Goal: Task Accomplishment & Management: Complete application form

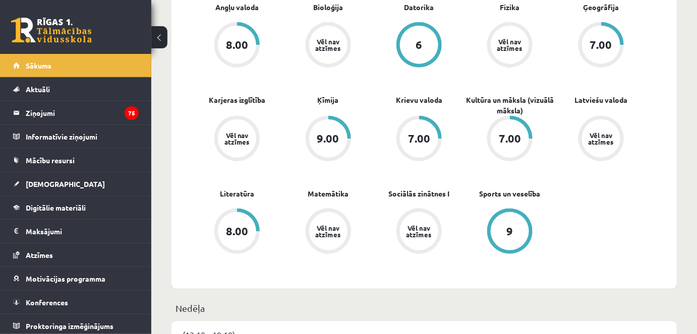
scroll to position [337, 0]
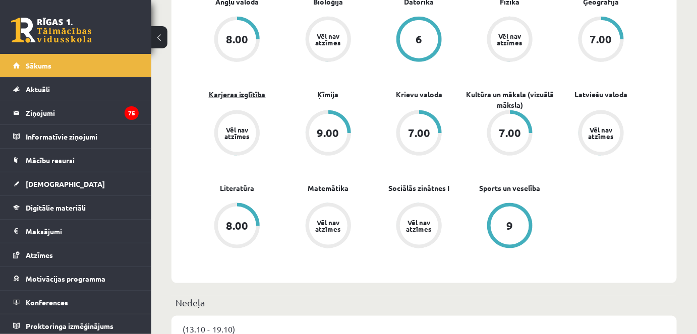
click at [215, 94] on link "Karjeras izglītība" at bounding box center [237, 94] width 57 height 11
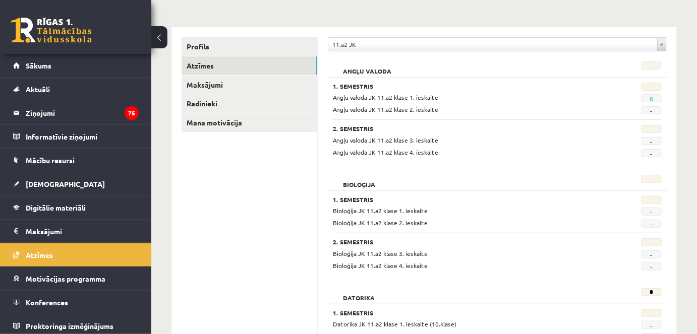
scroll to position [106, 0]
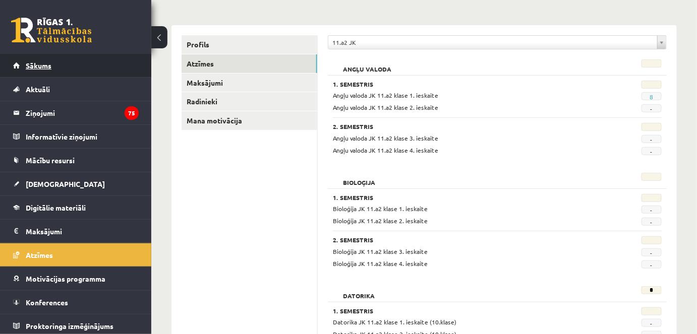
click at [49, 73] on link "Sākums" at bounding box center [75, 65] width 125 height 23
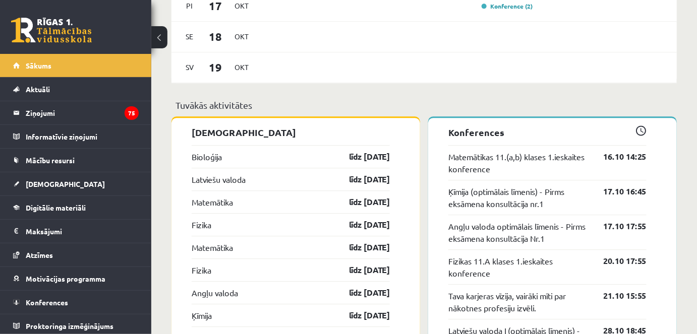
scroll to position [766, 0]
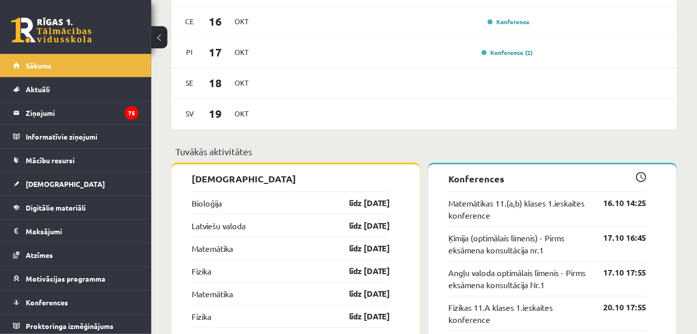
click at [493, 181] on p "Konferences" at bounding box center [547, 179] width 198 height 14
click at [485, 138] on div "(13.10 - 19.10) Pr 13 Okt Ot 14 Okt Tr 15 Okt Ieskaite (2) Ce 16 Okt Konference…" at bounding box center [423, 16] width 505 height 258
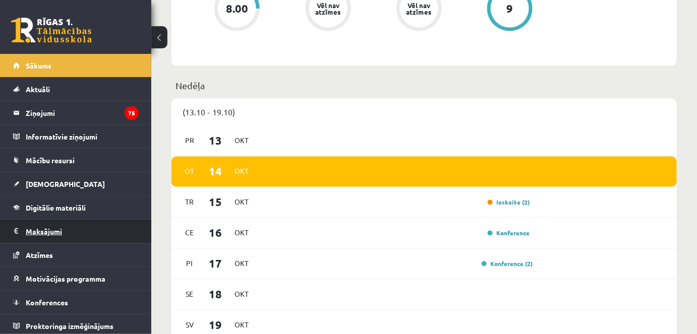
scroll to position [2, 0]
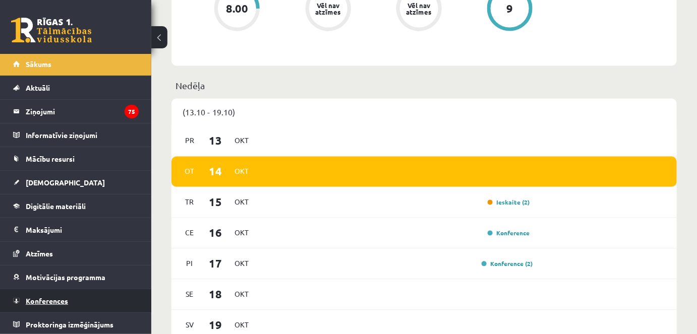
click at [70, 297] on link "Konferences" at bounding box center [75, 300] width 125 height 23
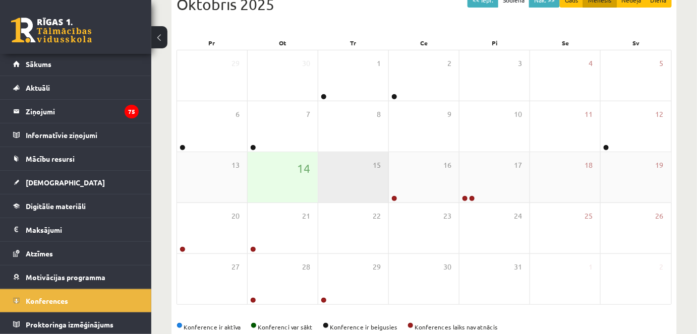
scroll to position [146, 0]
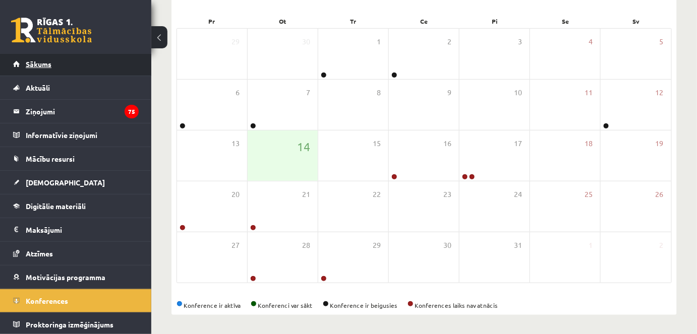
click at [98, 59] on link "Sākums" at bounding box center [75, 63] width 125 height 23
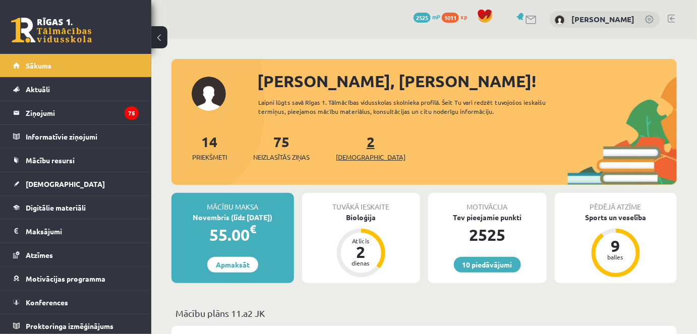
click at [353, 148] on link "2 Ieskaites" at bounding box center [371, 148] width 70 height 30
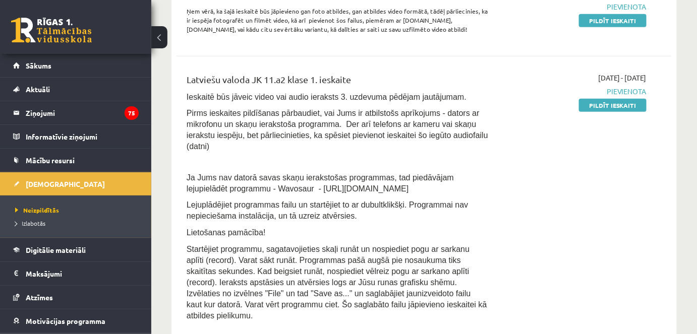
scroll to position [303, 0]
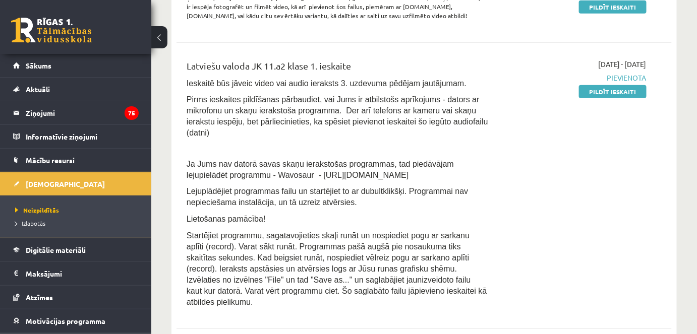
drag, startPoint x: 598, startPoint y: 89, endPoint x: 431, endPoint y: 44, distance: 172.1
click at [597, 89] on link "Pildīt ieskaiti" at bounding box center [613, 91] width 68 height 13
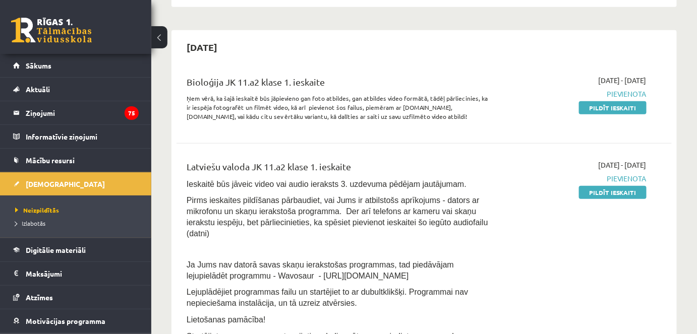
scroll to position [284, 0]
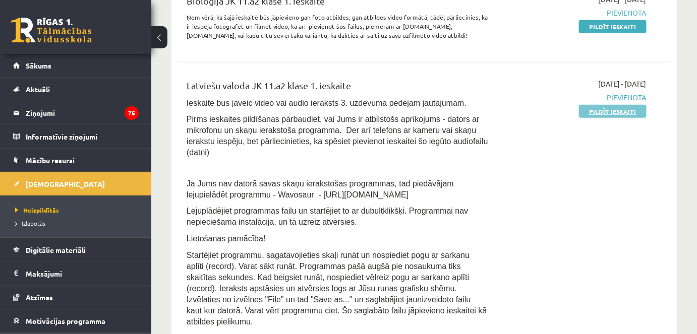
click at [630, 111] on link "Pildīt ieskaiti" at bounding box center [613, 111] width 68 height 13
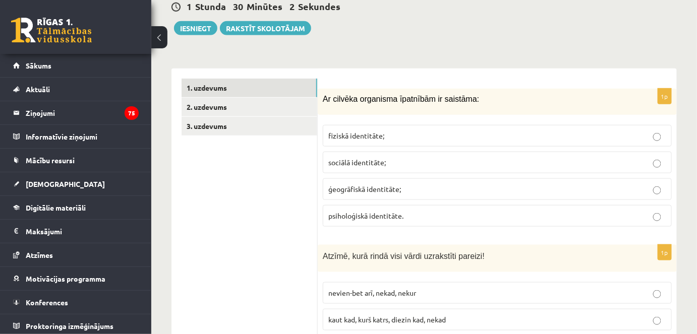
scroll to position [260, 0]
click at [285, 128] on link "3. uzdevums" at bounding box center [249, 125] width 136 height 19
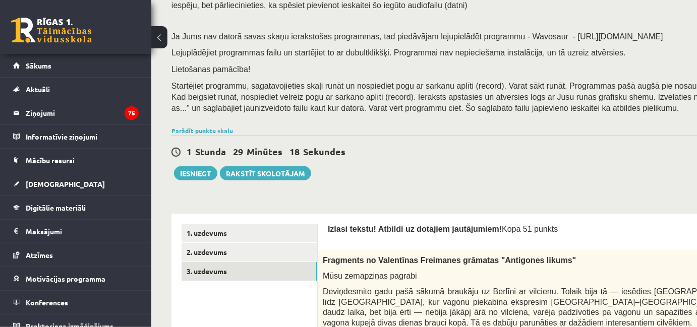
scroll to position [150, 0]
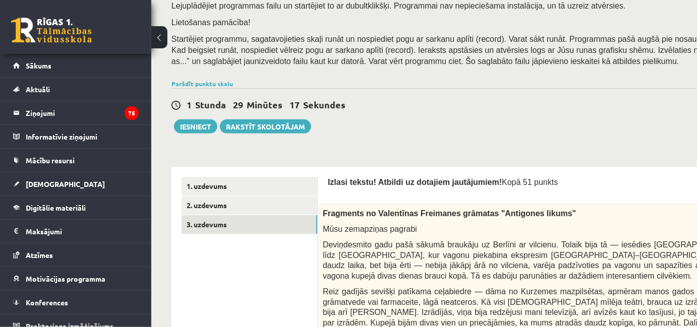
click at [159, 34] on button at bounding box center [159, 37] width 16 height 22
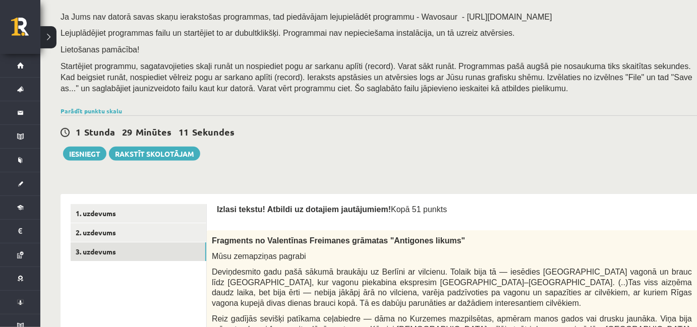
scroll to position [0, 0]
click at [102, 108] on link "Parādīt punktu skalu" at bounding box center [90, 111] width 61 height 8
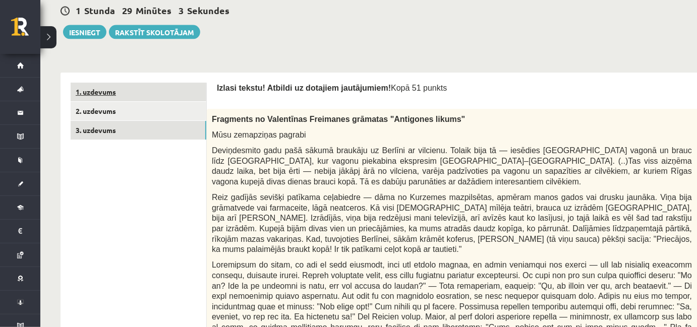
click at [148, 90] on link "1. uzdevums" at bounding box center [139, 92] width 136 height 19
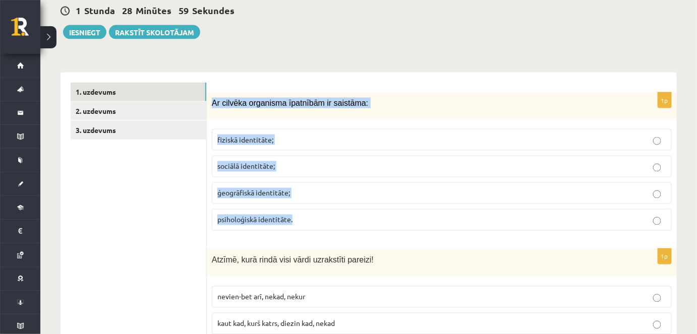
drag, startPoint x: 209, startPoint y: 99, endPoint x: 299, endPoint y: 207, distance: 140.6
click at [299, 207] on div "1p Ar cilvēka organisma īpatnībām ir saistāma: fiziskā identitāte; sociālā iden…" at bounding box center [442, 166] width 470 height 146
copy div "Ar cilvēka organisma īpatnībām ir saistāma: fiziskā identitāte; sociālā identit…"
click at [248, 141] on span "fiziskā identitāte;" at bounding box center [245, 139] width 56 height 9
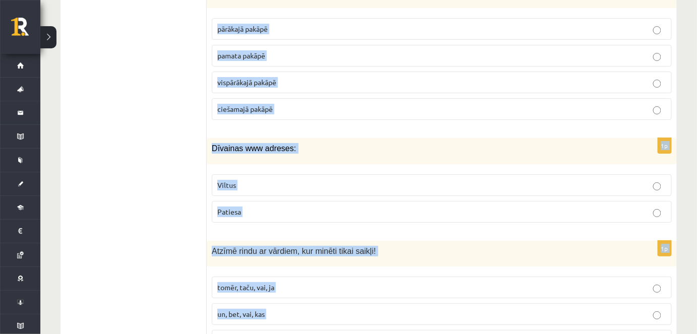
scroll to position [5098, 0]
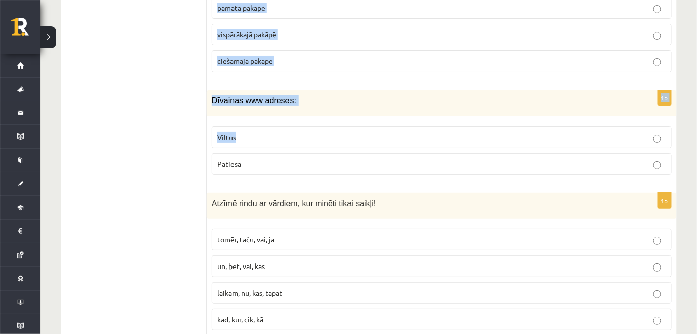
drag, startPoint x: 211, startPoint y: 105, endPoint x: 397, endPoint y: 80, distance: 187.1
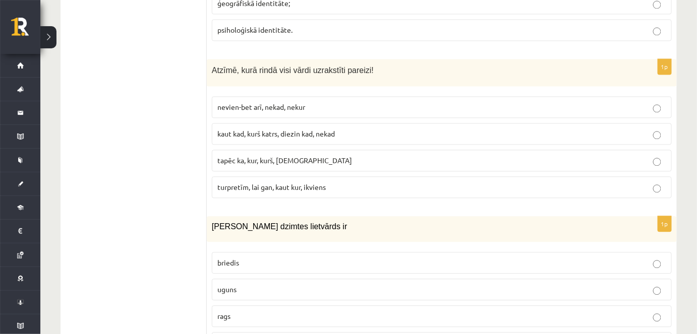
scroll to position [671, 0]
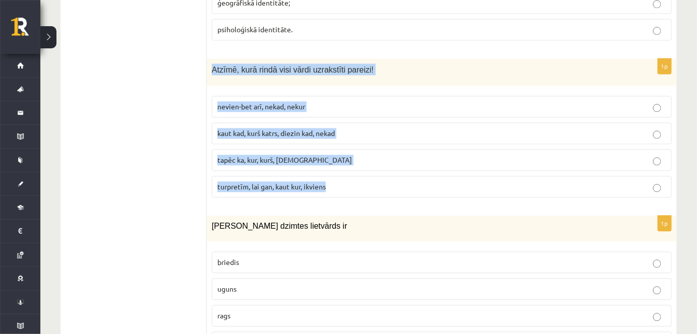
drag, startPoint x: 208, startPoint y: 64, endPoint x: 337, endPoint y: 174, distance: 169.7
click at [337, 174] on div "1p Atzīmē, kurā rindā visi vārdi uzrakstīti pareizi! nevien-bet arī, nekad, nek…" at bounding box center [442, 132] width 470 height 148
copy div "Atzīmē, kurā rindā visi vārdi uzrakstīti pareizi! nevien-bet arī, nekad, nekur …"
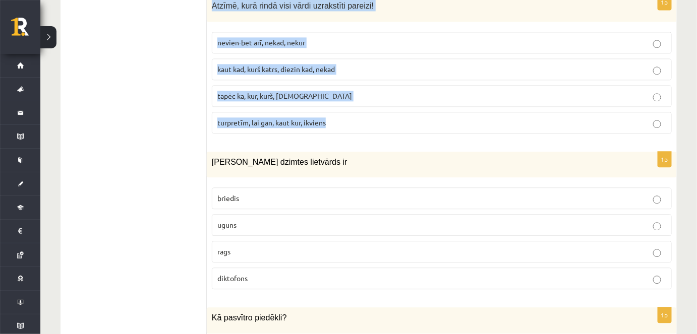
scroll to position [736, 0]
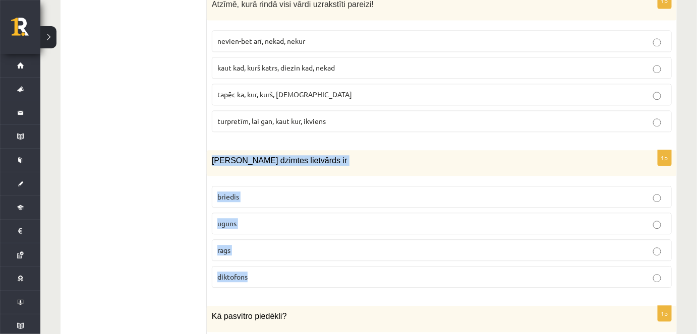
drag, startPoint x: 208, startPoint y: 152, endPoint x: 298, endPoint y: 266, distance: 145.6
click at [298, 266] on div "1p Sieviešu dzimtes lietvārds ir briedis uguns rags diktofons" at bounding box center [442, 223] width 470 height 146
copy div "Sieviešu dzimtes lietvārds ir briedis uguns rags diktofons"
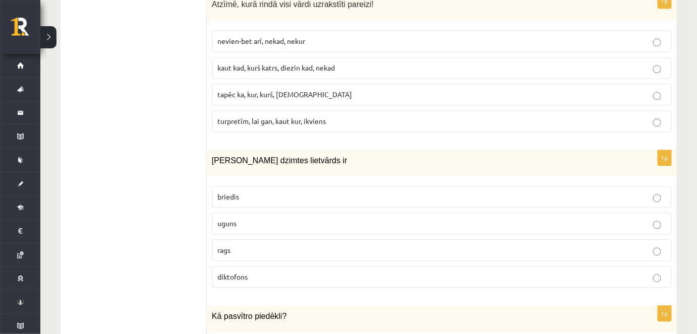
click at [266, 117] on span "turpretīm, lai gan, kaut kur, ikviens" at bounding box center [271, 120] width 108 height 9
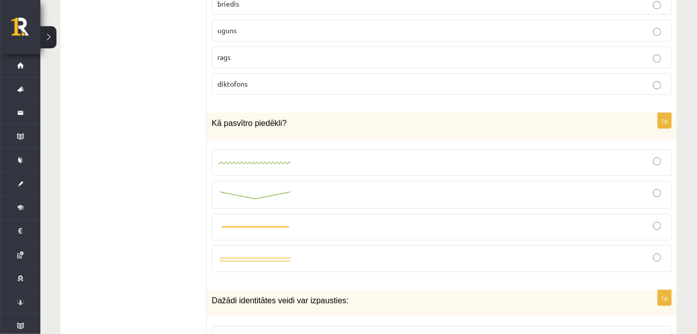
scroll to position [910, 0]
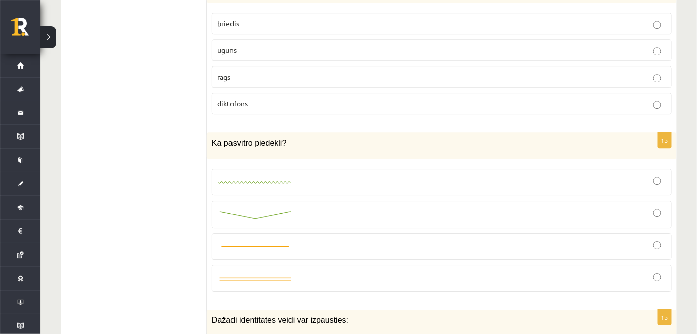
click at [285, 45] on p "uguns" at bounding box center [441, 50] width 449 height 11
click at [267, 210] on img at bounding box center [255, 215] width 76 height 11
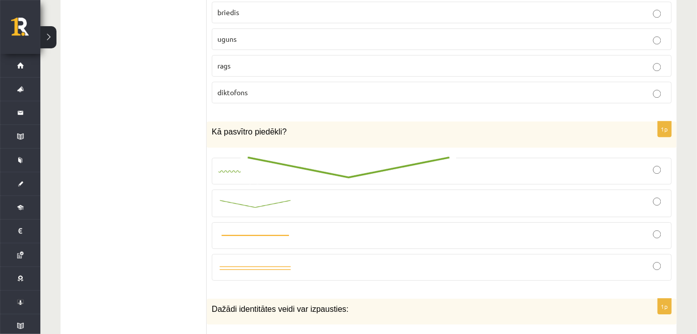
scroll to position [921, 0]
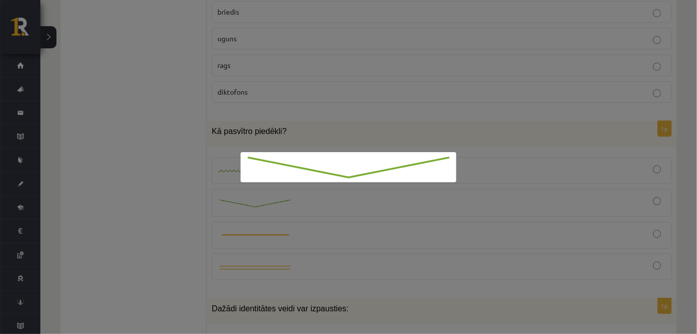
drag, startPoint x: 267, startPoint y: 205, endPoint x: 187, endPoint y: 175, distance: 84.4
click at [187, 175] on div at bounding box center [348, 167] width 697 height 334
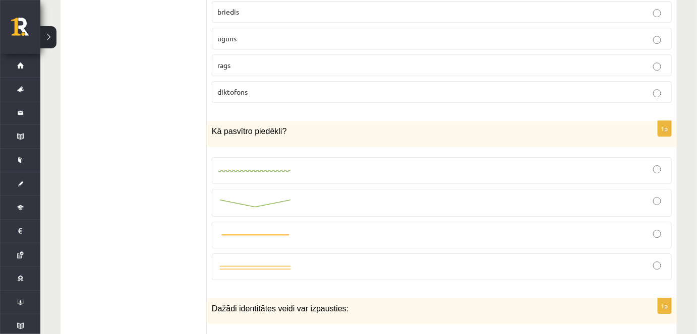
click at [627, 199] on div at bounding box center [441, 203] width 449 height 17
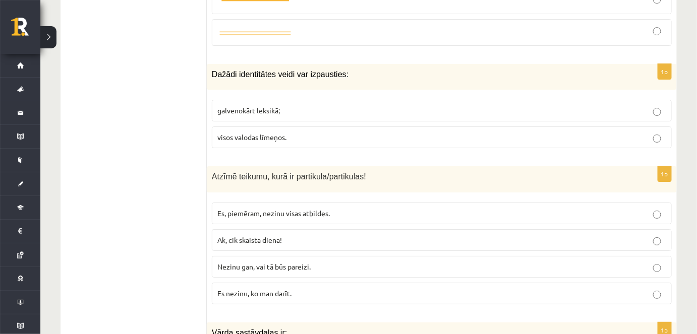
scroll to position [1177, 0]
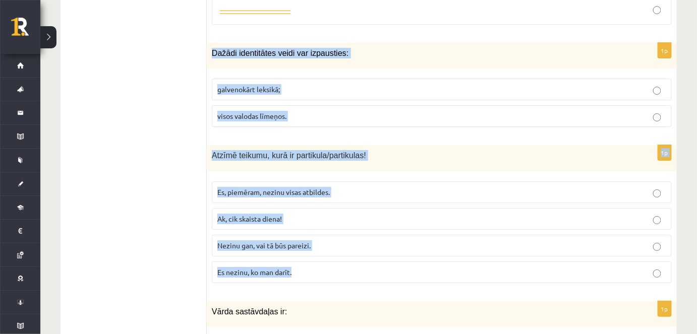
drag, startPoint x: 210, startPoint y: 41, endPoint x: 350, endPoint y: 250, distance: 251.3
copy form "Dažādi identitātes veidi var izpausties: galvenokārt leksikā; visos valodas līm…"
click at [298, 49] on span "Dažādi identitātes veidi var izpausties:" at bounding box center [280, 53] width 137 height 9
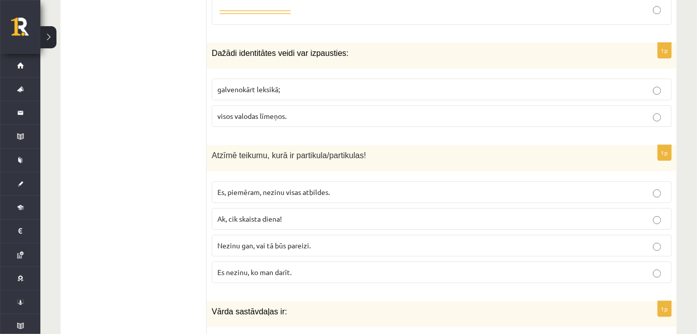
click at [285, 111] on span "visos valodas līmeņos." at bounding box center [251, 115] width 69 height 9
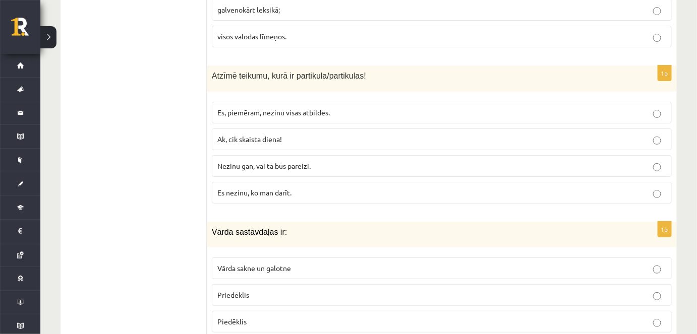
scroll to position [1260, 0]
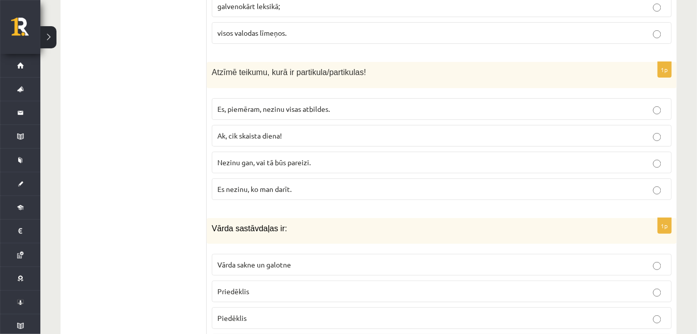
click at [263, 158] on span "Nezinu gan, vai tā būs pareizi." at bounding box center [263, 162] width 93 height 9
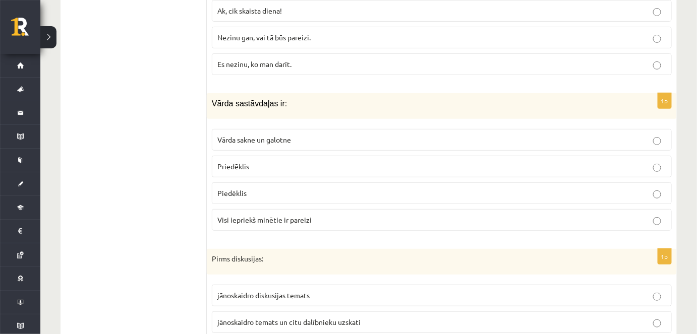
scroll to position [1385, 0]
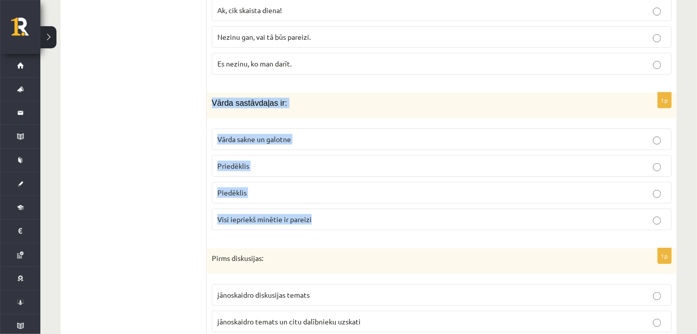
drag, startPoint x: 210, startPoint y: 92, endPoint x: 319, endPoint y: 209, distance: 159.8
click at [319, 209] on div "1p Vārda sastāvdaļas ir: Vārda sakne un galotne Priedēklis Piedēklis Visi iepri…" at bounding box center [442, 166] width 470 height 146
copy div "Vārda sastāvdaļas ir: Vārda sakne un galotne Priedēklis Piedēklis Visi iepriekš…"
click at [293, 215] on span "Visi iepriekš minētie ir pareizi" at bounding box center [264, 219] width 94 height 9
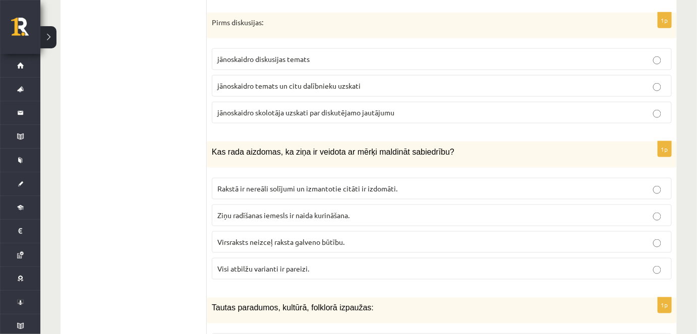
scroll to position [1609, 0]
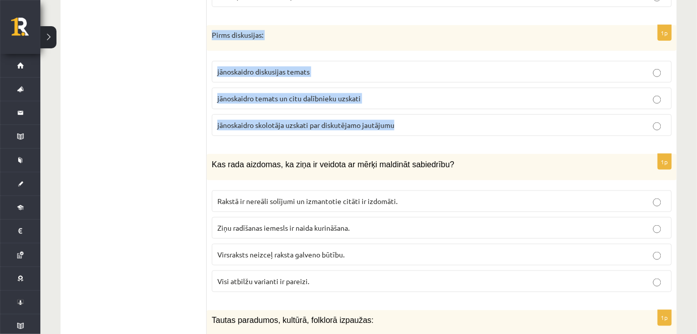
drag, startPoint x: 210, startPoint y: 24, endPoint x: 400, endPoint y: 115, distance: 211.0
click at [400, 115] on div "1p Pirms diskusijas: jānoskaidro diskusijas temats jānoskaidro temats un citu d…" at bounding box center [442, 84] width 470 height 119
copy div "Pirms diskusijas: jānoskaidro diskusijas temats jānoskaidro temats un citu dalī…"
click at [282, 93] on p "jānoskaidro temats un citu dalībnieku uzskati" at bounding box center [441, 98] width 449 height 11
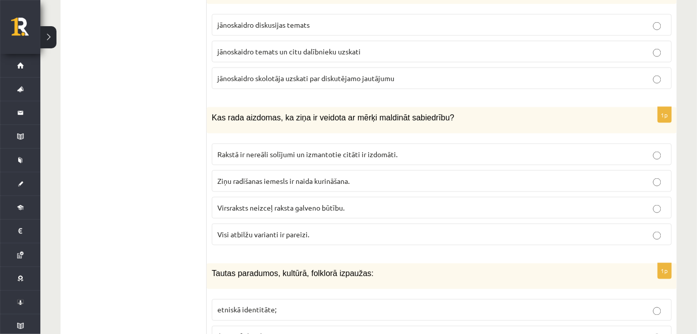
scroll to position [1658, 0]
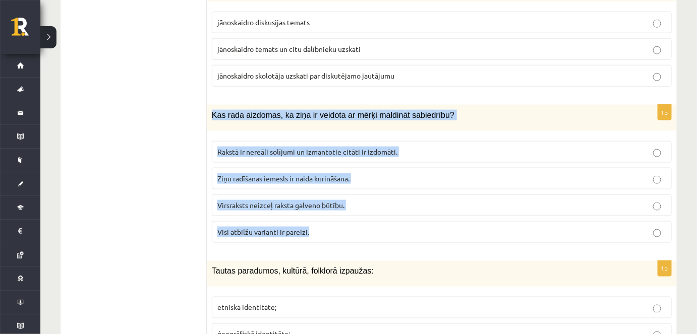
drag, startPoint x: 206, startPoint y: 101, endPoint x: 312, endPoint y: 219, distance: 158.4
click at [312, 219] on div "1p Kas rada aizdomas, ka ziņa ir veidota ar mērķi maldināt sabiedrību? Rakstā i…" at bounding box center [442, 178] width 470 height 146
copy div "Kas rada aizdomas, ka ziņa ir veidota ar mērķi maldināt sabiedrību? Rakstā ir n…"
click at [293, 227] on span "Visi atbilžu varianti ir pareizi." at bounding box center [263, 231] width 92 height 9
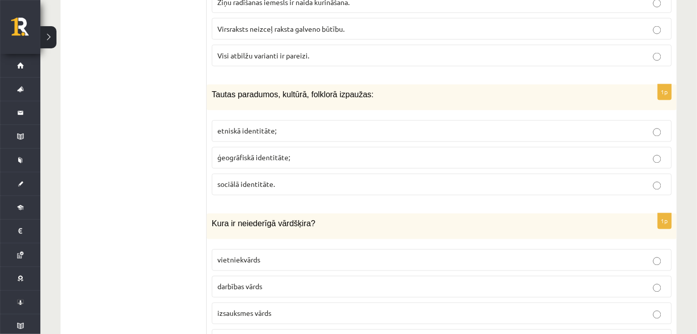
scroll to position [1836, 0]
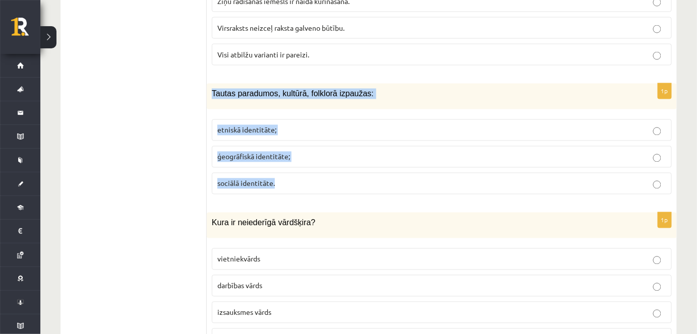
drag, startPoint x: 212, startPoint y: 79, endPoint x: 286, endPoint y: 168, distance: 116.0
click at [286, 168] on div "1p Tautas paradumos, kultūrā, folklorā izpaužas: etniskā identitāte; ģeogrāfisk…" at bounding box center [442, 143] width 470 height 119
copy div "Tautas paradumos, kultūrā, folklorā izpaužas: etniskā identitāte; ģeogrāfiskā i…"
click at [281, 119] on label "etniskā identitāte;" at bounding box center [442, 130] width 460 height 22
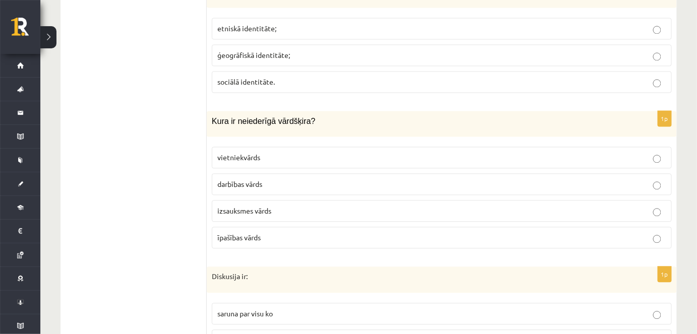
scroll to position [1939, 0]
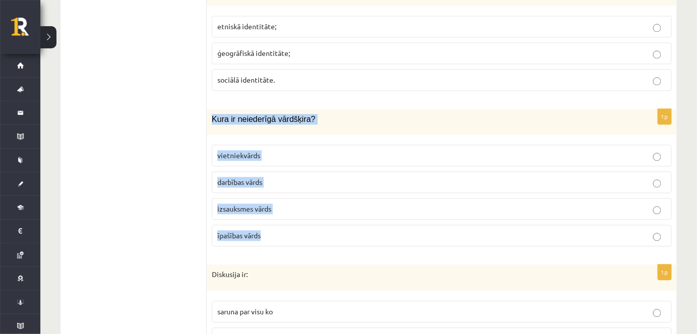
drag, startPoint x: 208, startPoint y: 105, endPoint x: 275, endPoint y: 217, distance: 130.7
click at [275, 217] on div "1p Kura ir neiederīgā vārdšķira? vietniekvārds darbības vārds izsauksmes vārds …" at bounding box center [442, 182] width 470 height 146
copy div "Kura ir neiederīgā vārdšķira? vietniekvārds darbības vārds izsauksmes vārds īpa…"
click at [263, 204] on span "izsauksmes vārds" at bounding box center [244, 208] width 54 height 9
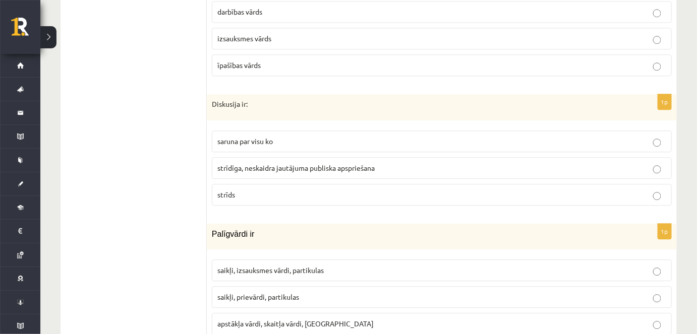
scroll to position [2111, 0]
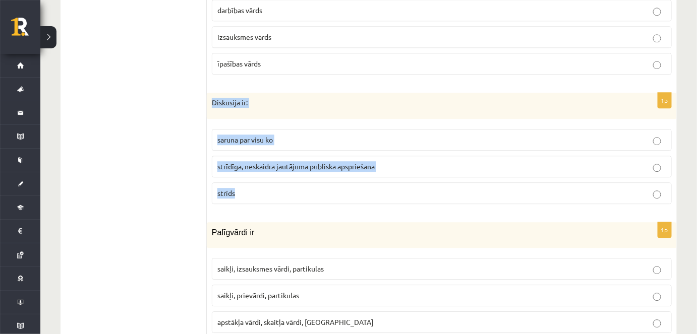
drag, startPoint x: 209, startPoint y: 85, endPoint x: 258, endPoint y: 171, distance: 99.1
click at [258, 171] on div "1p Diskusija ir: saruna par visu ko strīdīga, neskaidra jautājuma publiska apsp…" at bounding box center [442, 152] width 470 height 119
copy div "Diskusija ir: saruna par visu ko strīdīga, neskaidra jautājuma publiska apsprie…"
click at [292, 162] on span "strīdīga, neskaidra jautājuma publiska apspriešana" at bounding box center [295, 166] width 157 height 9
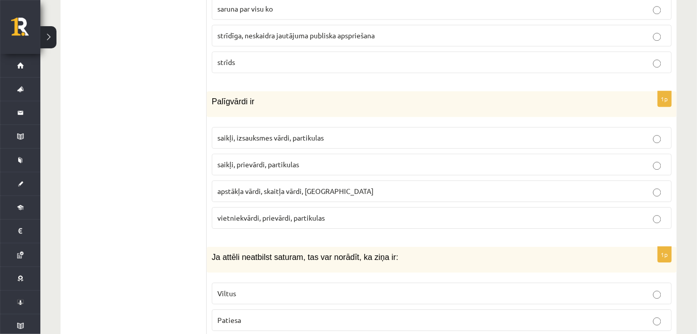
scroll to position [2247, 0]
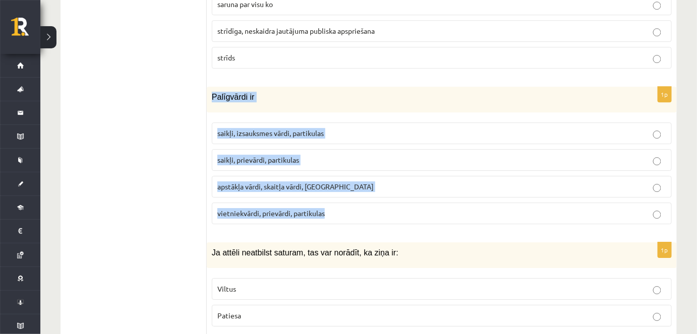
drag, startPoint x: 211, startPoint y: 81, endPoint x: 333, endPoint y: 195, distance: 166.9
click at [333, 195] on div "1p Palīgvārdi ir saikļi, izsauksmes vārdi, partikulas saikļi, prievārdi, partik…" at bounding box center [442, 160] width 470 height 146
click at [284, 155] on span "saikļi, prievārdi, partikulas" at bounding box center [258, 159] width 82 height 9
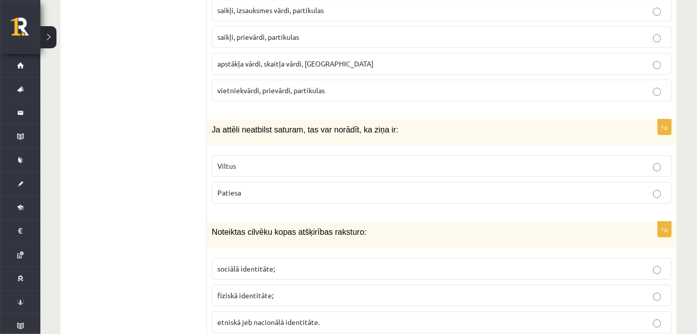
scroll to position [2372, 0]
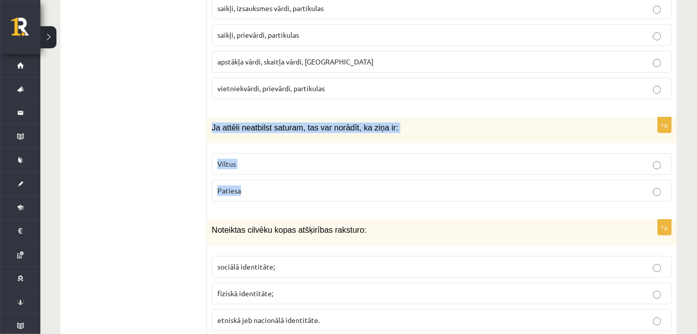
drag, startPoint x: 210, startPoint y: 110, endPoint x: 258, endPoint y: 174, distance: 79.8
click at [258, 174] on div "1p Ja attēli neatbilst saturam, tas var norādīt, ka ziņa ir: Viltus Patiesa" at bounding box center [442, 163] width 470 height 92
click at [265, 159] on p "Viltus" at bounding box center [441, 164] width 449 height 11
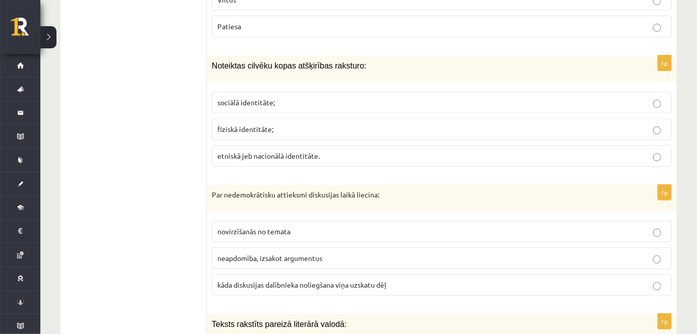
scroll to position [2539, 0]
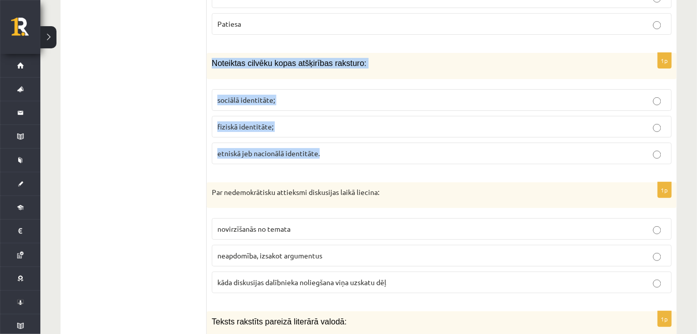
drag, startPoint x: 211, startPoint y: 43, endPoint x: 333, endPoint y: 126, distance: 147.8
click at [333, 126] on div "1p Noteiktas cilvēku kopas atšķirības raksturo: sociālā identitāte; fiziskā ide…" at bounding box center [442, 112] width 470 height 119
click at [268, 95] on span "sociālā identitāte;" at bounding box center [245, 99] width 57 height 9
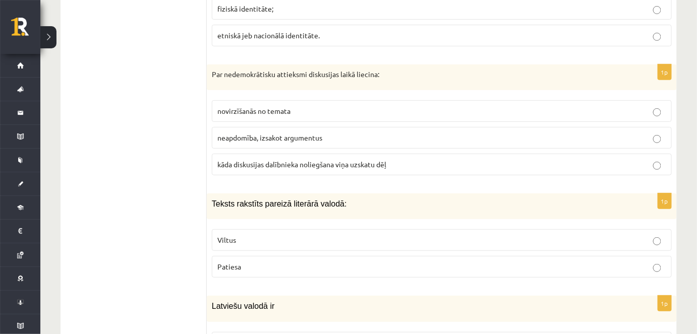
scroll to position [2657, 0]
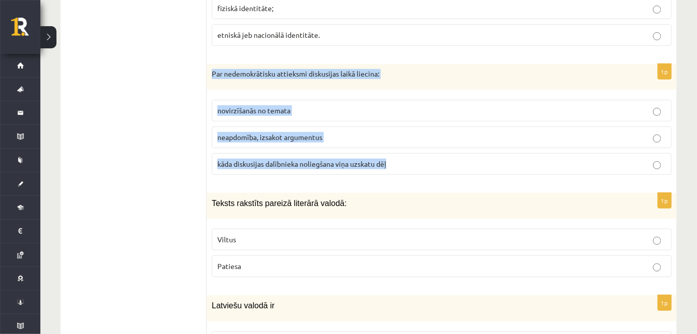
drag, startPoint x: 209, startPoint y: 54, endPoint x: 397, endPoint y: 139, distance: 206.2
click at [397, 139] on div "1p Par nedemokrātisku attieksmi diskusijas laikā liecina: novirzīšanās no temat…" at bounding box center [442, 123] width 470 height 119
click at [313, 159] on span "kāda diskusijas dalībnieka noliegšana viņa uzskatu dēļ" at bounding box center [301, 163] width 169 height 9
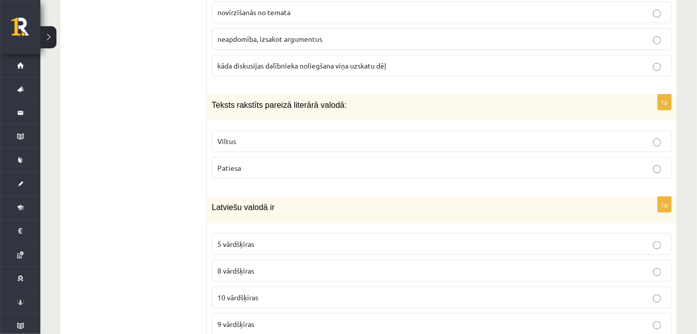
scroll to position [2780, 0]
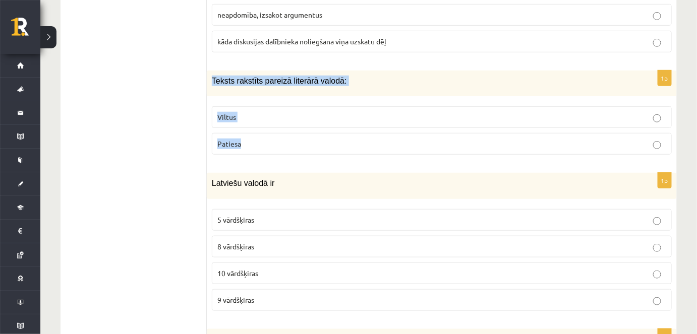
drag, startPoint x: 210, startPoint y: 60, endPoint x: 258, endPoint y: 123, distance: 78.7
click at [258, 123] on div "1p Teksts rakstīts pareizā literārā valodā: Viltus Patiesa" at bounding box center [442, 117] width 470 height 92
click at [281, 139] on p "Patiesa" at bounding box center [441, 144] width 449 height 11
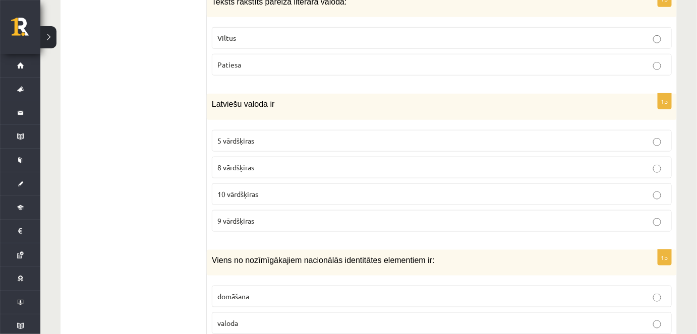
scroll to position [2861, 0]
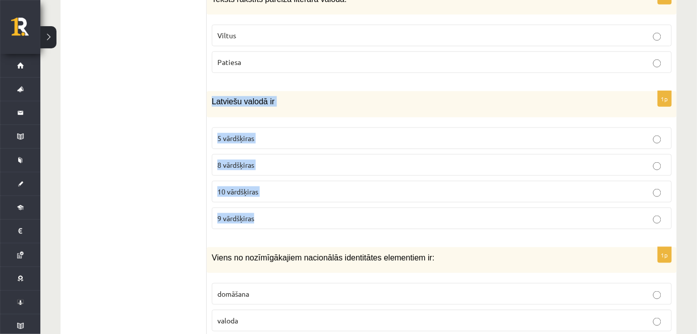
drag, startPoint x: 211, startPoint y: 83, endPoint x: 281, endPoint y: 193, distance: 129.9
click at [281, 193] on div "1p Latviešu valodā ir 5 vārdšķiras 8 vārdšķiras 10 vārdšķiras 9 vārdšķiras" at bounding box center [442, 164] width 470 height 146
click at [288, 181] on label "10 vārdšķiras" at bounding box center [442, 192] width 460 height 22
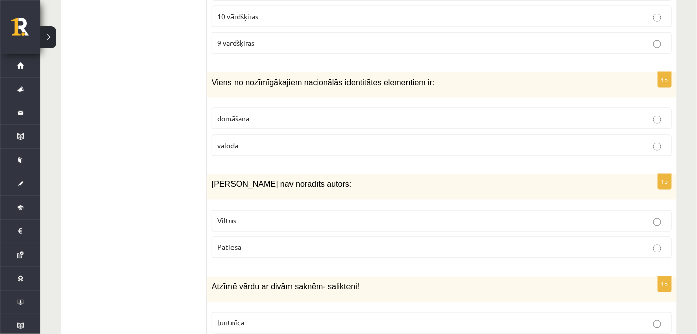
scroll to position [3059, 0]
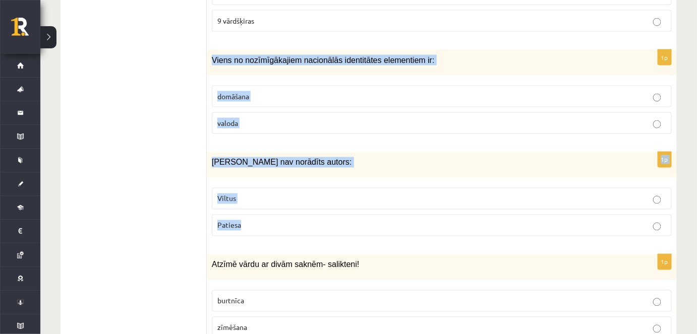
drag, startPoint x: 210, startPoint y: 36, endPoint x: 274, endPoint y: 203, distance: 178.4
click at [278, 118] on p "valoda" at bounding box center [441, 123] width 449 height 11
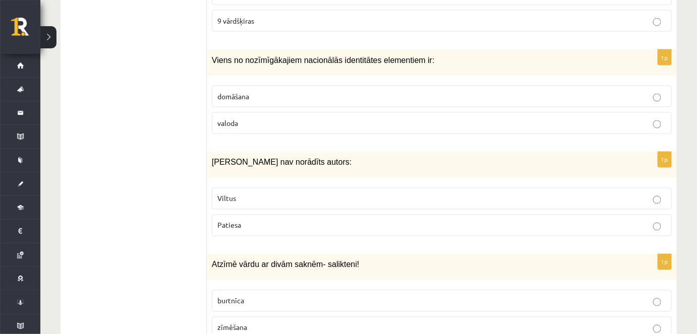
click at [270, 194] on p "Viltus" at bounding box center [441, 199] width 449 height 11
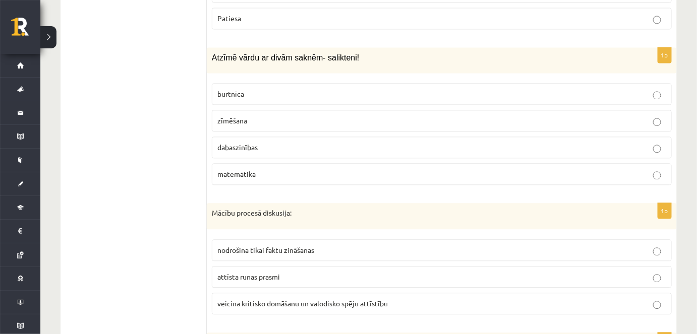
scroll to position [3267, 0]
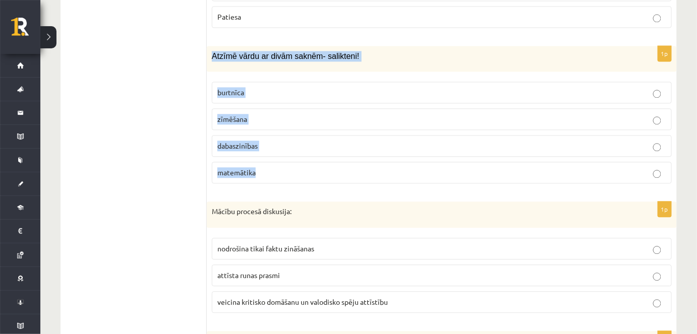
drag, startPoint x: 210, startPoint y: 33, endPoint x: 282, endPoint y: 141, distance: 130.4
click at [282, 141] on div "1p Atzīmē vārdu ar divām saknēm- salikteni! burtnīca zīmēšana dabaszinības mate…" at bounding box center [442, 119] width 470 height 146
click at [286, 141] on p "dabaszinības" at bounding box center [441, 146] width 449 height 11
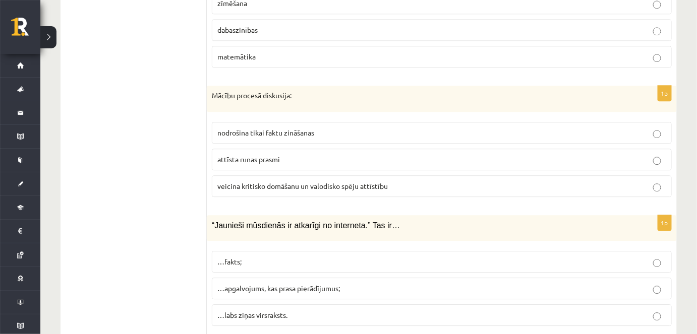
scroll to position [3391, 0]
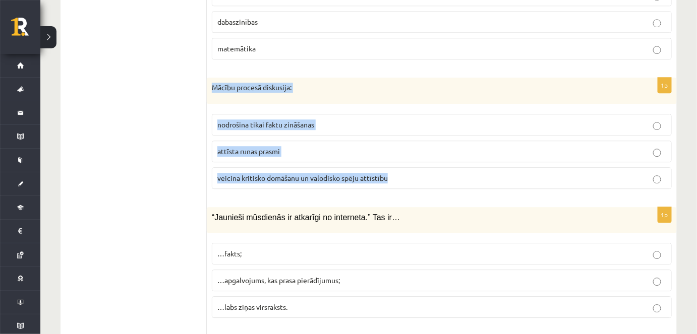
drag, startPoint x: 211, startPoint y: 64, endPoint x: 405, endPoint y: 168, distance: 220.5
click at [405, 168] on div "1p Mācību procesā diskusija: nodrošina tikai faktu zināšanas attīsta runas pras…" at bounding box center [442, 137] width 470 height 119
click at [336, 173] on p "veicina kritisko domāšanu un valodisko spēju attīstību" at bounding box center [441, 178] width 449 height 11
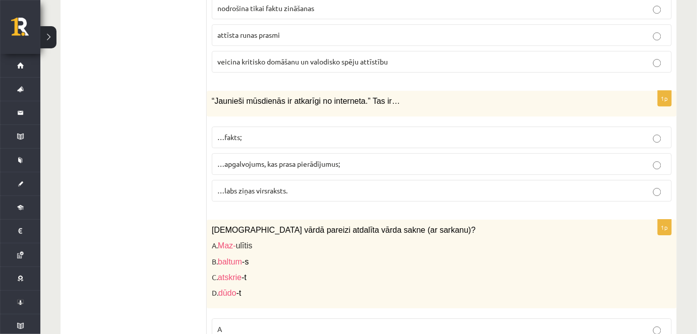
scroll to position [3508, 0]
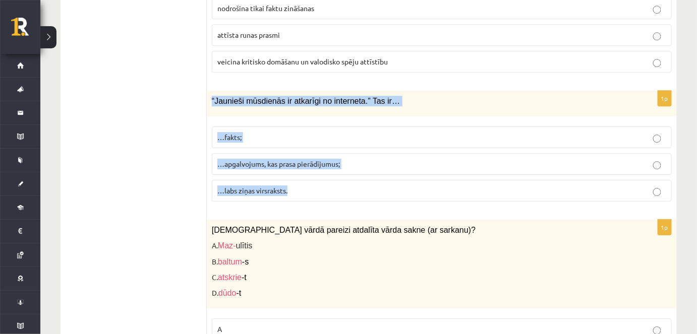
drag, startPoint x: 212, startPoint y: 78, endPoint x: 295, endPoint y: 163, distance: 119.8
click at [295, 163] on div "1p “Jaunieši mūsdienās ir atkarīgi no interneta.” Tas ir… …fakts; …apgalvojums,…" at bounding box center [442, 150] width 470 height 119
click at [302, 159] on span "…apgalvojums, kas prasa pierādījumus;" at bounding box center [278, 163] width 122 height 9
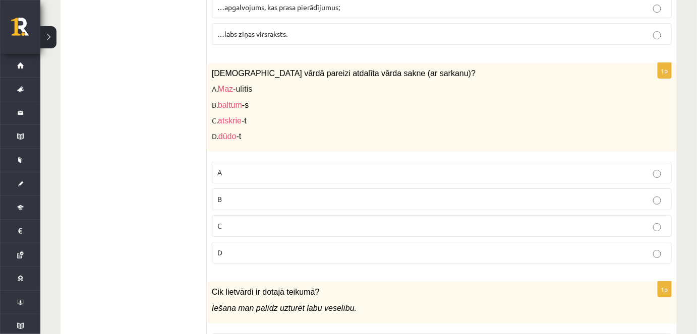
scroll to position [3675, 0]
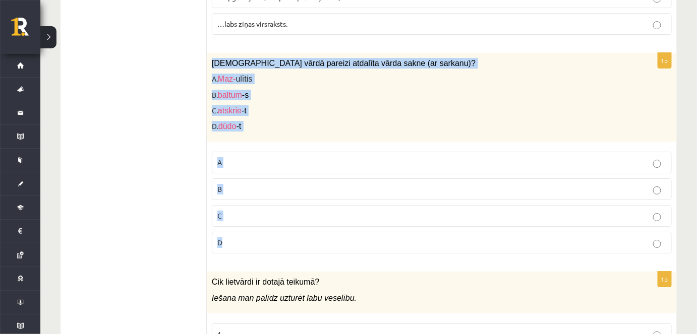
drag, startPoint x: 210, startPoint y: 36, endPoint x: 262, endPoint y: 209, distance: 180.2
click at [262, 209] on div "1p Kurā vārdā pareizi atdalīta vārda sakne (ar sarkanu)? A. Maz- ulītis B. balt…" at bounding box center [442, 157] width 470 height 209
click at [297, 90] on p "B. baltum -s" at bounding box center [416, 95] width 409 height 11
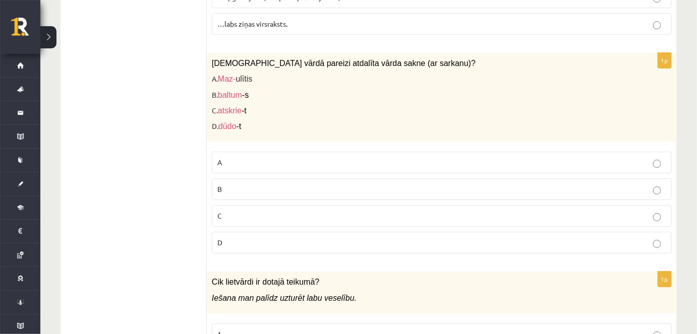
click at [238, 237] on p "D" at bounding box center [441, 242] width 449 height 11
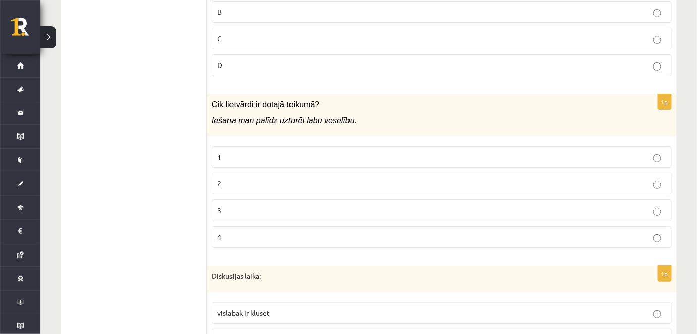
scroll to position [3853, 0]
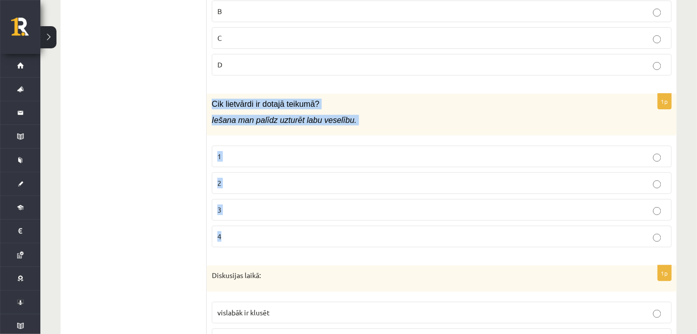
drag, startPoint x: 211, startPoint y: 76, endPoint x: 259, endPoint y: 207, distance: 140.0
click at [259, 207] on div "1p Cik lietvārdi ir dotajā teikumā? Iešana man palīdz uzturēt labu veselību. 1 …" at bounding box center [442, 175] width 470 height 162
click at [270, 172] on label "2" at bounding box center [442, 183] width 460 height 22
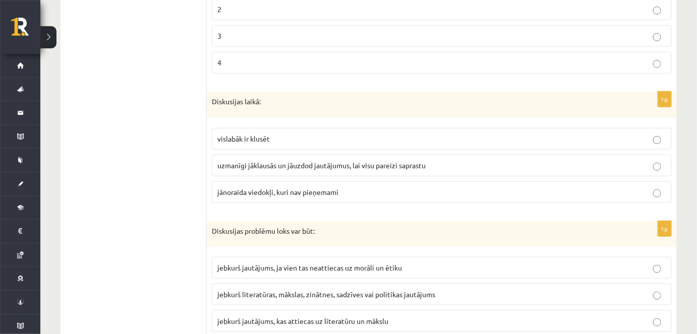
scroll to position [4036, 0]
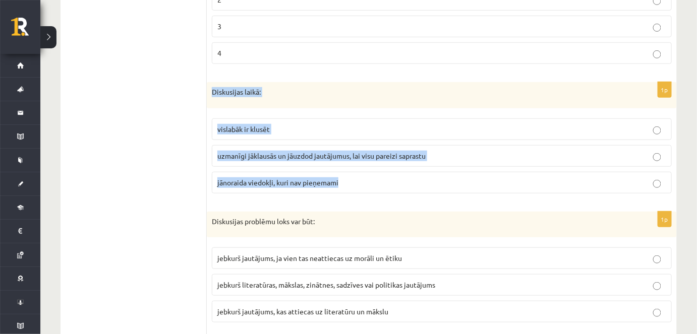
drag, startPoint x: 209, startPoint y: 64, endPoint x: 350, endPoint y: 163, distance: 172.5
click at [350, 163] on div "1p Diskusijas laikā: vislabāk ir klusēt uzmanīgi jāklausās un jāuzdod jautājumu…" at bounding box center [442, 141] width 470 height 119
click at [330, 151] on span "uzmanīgi jāklausās un jāuzdod jautājumus, lai visu pareizi saprastu" at bounding box center [321, 155] width 208 height 9
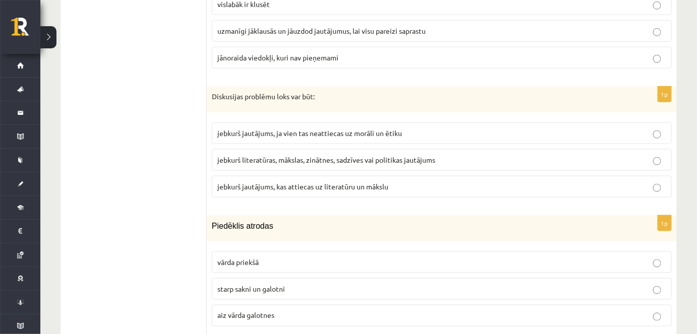
scroll to position [4162, 0]
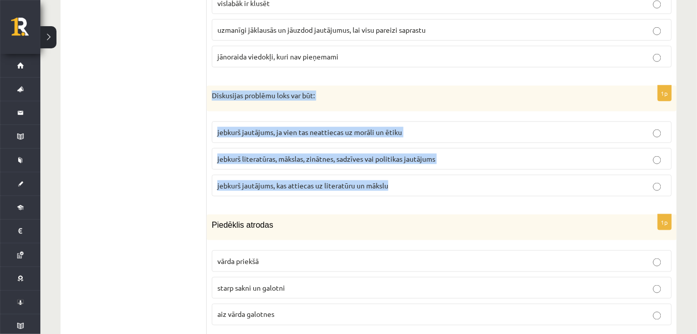
drag, startPoint x: 207, startPoint y: 65, endPoint x: 402, endPoint y: 157, distance: 215.8
click at [402, 157] on div "1p Diskusijas problēmu loks var būt: jebkurš jautājums, ja vien tas neattiecas …" at bounding box center [442, 145] width 470 height 119
click at [346, 154] on span "jebkurš literatūras, mākslas, zinātnes, sadzīves vai politikas jautājums" at bounding box center [326, 158] width 218 height 9
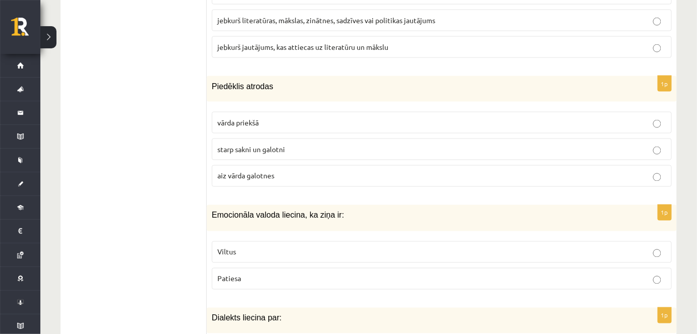
scroll to position [4330, 0]
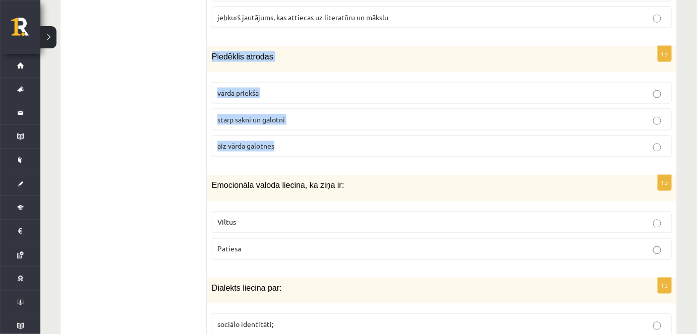
drag, startPoint x: 210, startPoint y: 27, endPoint x: 288, endPoint y: 111, distance: 114.8
click at [288, 111] on div "1p Piedēklis atrodas vārda priekšā starp sakni un galotni aiz vārda galotnes" at bounding box center [442, 105] width 470 height 119
click at [288, 114] on p "starp sakni un galotni" at bounding box center [441, 119] width 449 height 11
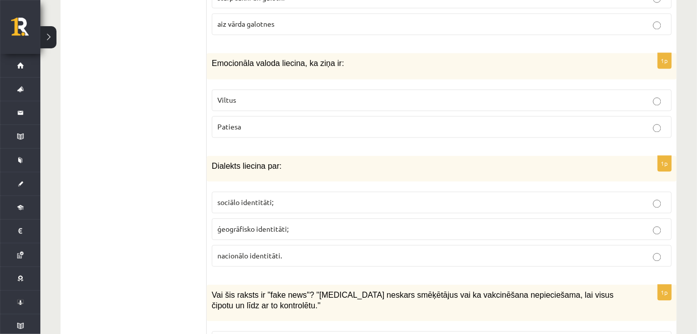
scroll to position [4454, 0]
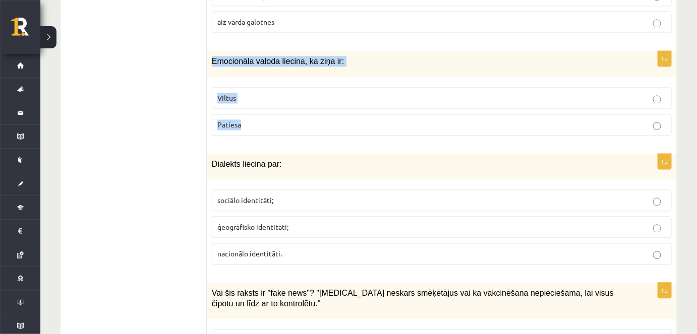
drag, startPoint x: 210, startPoint y: 31, endPoint x: 255, endPoint y: 97, distance: 79.8
click at [255, 97] on div "1p Emocionāla valoda liecina, ka ziņa ir: Viltus Patiesa" at bounding box center [442, 97] width 470 height 92
click at [269, 93] on p "Viltus" at bounding box center [441, 98] width 449 height 11
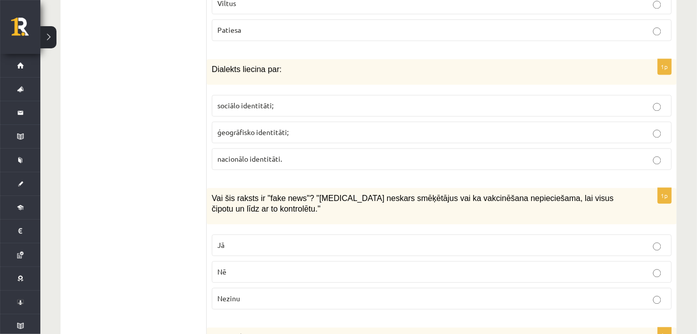
scroll to position [4552, 0]
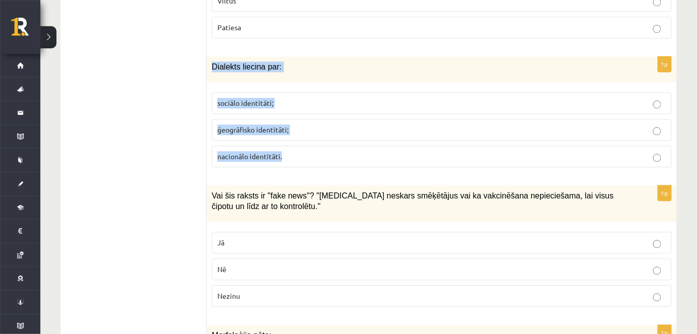
drag, startPoint x: 210, startPoint y: 36, endPoint x: 295, endPoint y: 123, distance: 122.2
click at [295, 123] on div "1p Dialekts liecina par: sociālo identitāti; ģeogrāfisko identitāti; nacionālo …" at bounding box center [442, 115] width 470 height 119
click at [290, 124] on p "ģeogrāfisko identitāti;" at bounding box center [441, 129] width 449 height 11
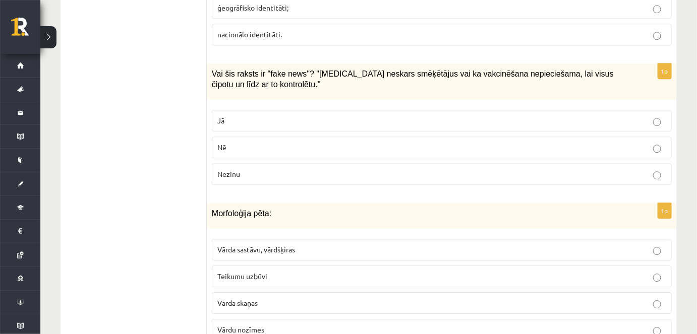
scroll to position [4675, 0]
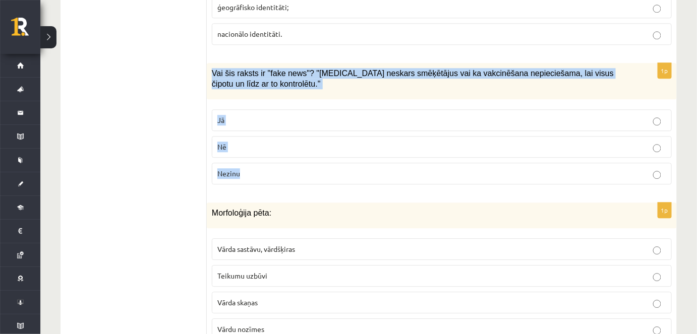
drag, startPoint x: 211, startPoint y: 40, endPoint x: 259, endPoint y: 143, distance: 113.4
click at [259, 143] on div "1p Vai šis raksts ir "fake news"? "Covid-19 neskars smēķētājus vai ka vakcinēša…" at bounding box center [442, 128] width 470 height 130
click at [268, 115] on p "Jā" at bounding box center [441, 120] width 449 height 11
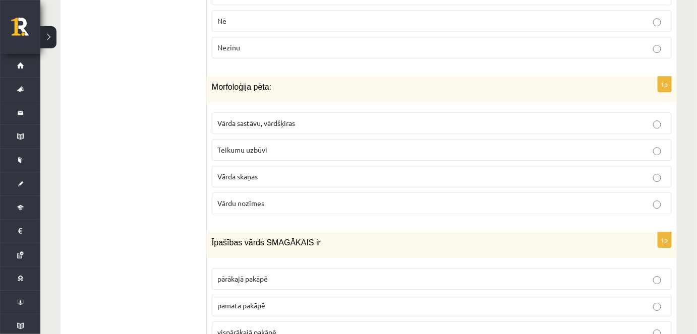
scroll to position [4803, 0]
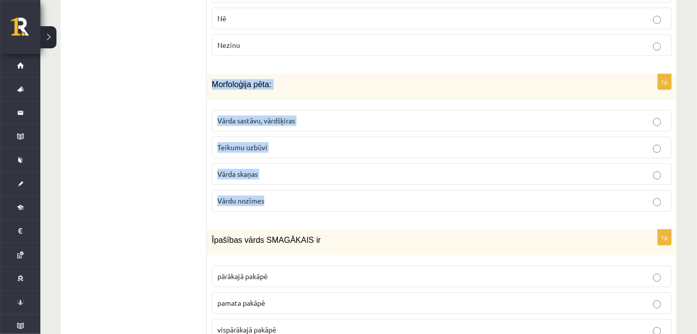
drag, startPoint x: 207, startPoint y: 49, endPoint x: 284, endPoint y: 169, distance: 142.6
click at [284, 169] on div "1p Morfoloģija pēta: Vārda sastāvu, vārdšķiras Teikumu uzbūvi Vārda skaņas Vārd…" at bounding box center [442, 147] width 470 height 146
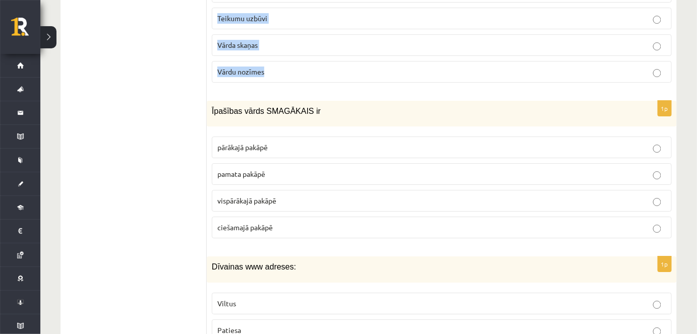
scroll to position [4933, 0]
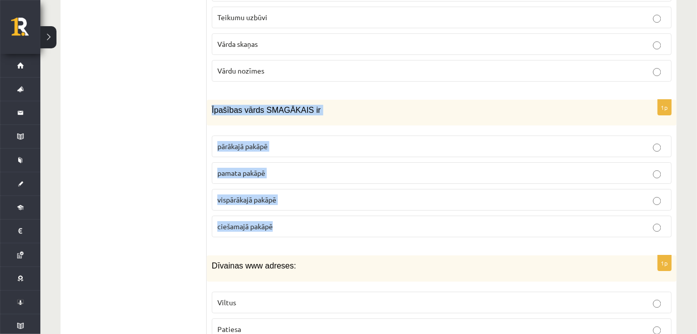
drag, startPoint x: 210, startPoint y: 77, endPoint x: 301, endPoint y: 193, distance: 147.5
click at [301, 193] on div "1p Īpašības vārds SMAGĀKAIS ir pārākajā pakāpē pamata pakāpē vispārākajā pakāpē…" at bounding box center [442, 173] width 470 height 146
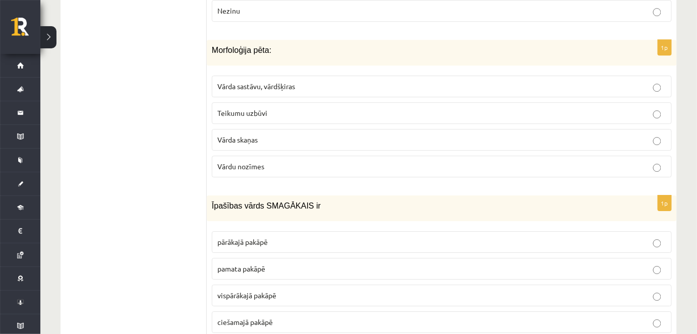
scroll to position [4838, 0]
click at [291, 81] on span "Vārda sastāvu, vārdšķiras" at bounding box center [256, 85] width 78 height 9
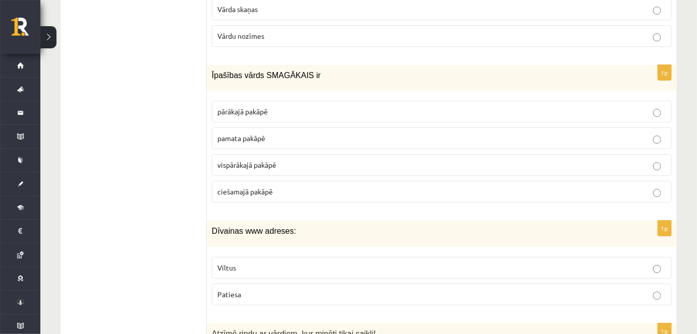
scroll to position [4973, 0]
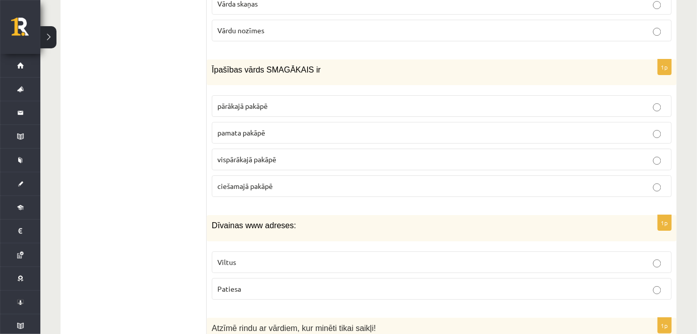
click at [280, 154] on p "vispārākajā pakāpē" at bounding box center [441, 159] width 449 height 11
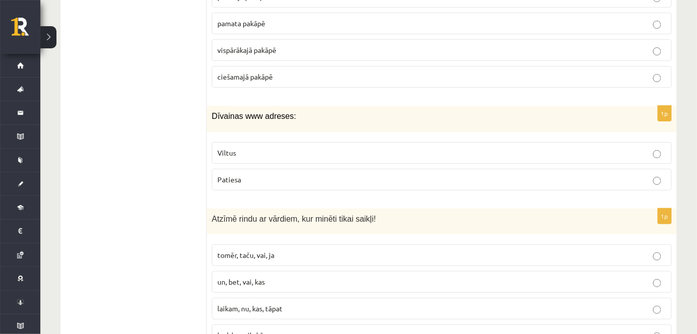
scroll to position [5098, 0]
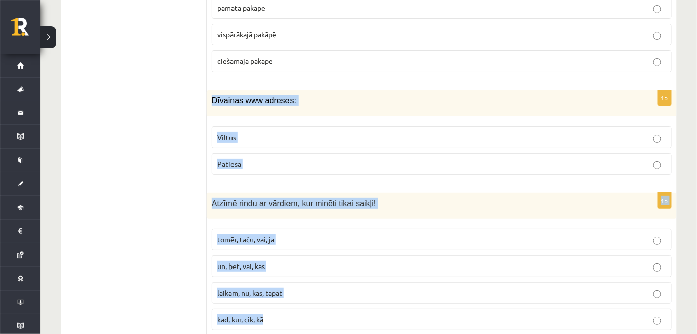
drag, startPoint x: 209, startPoint y: 65, endPoint x: 303, endPoint y: 286, distance: 240.7
click at [251, 132] on p "Viltus" at bounding box center [441, 137] width 449 height 11
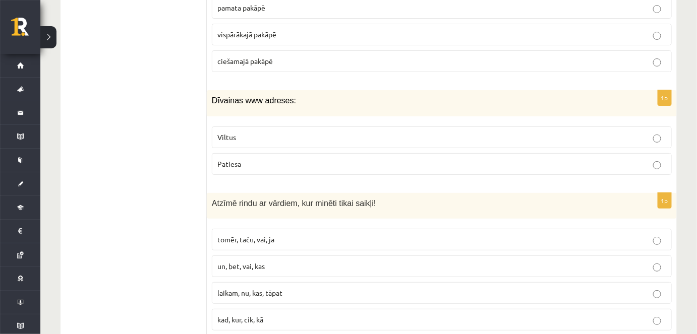
click at [271, 235] on span "tomēr, taču, vai, ja" at bounding box center [245, 239] width 57 height 9
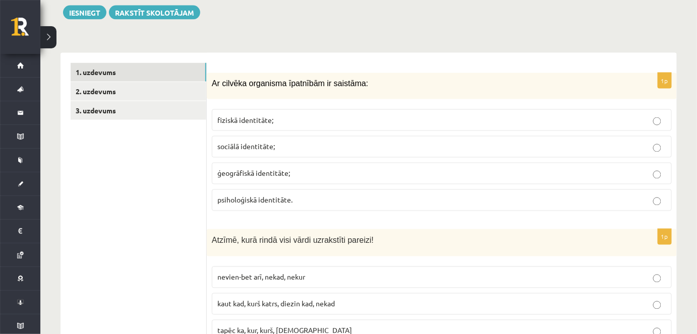
scroll to position [500, 0]
click at [101, 86] on link "2. uzdevums" at bounding box center [139, 91] width 136 height 19
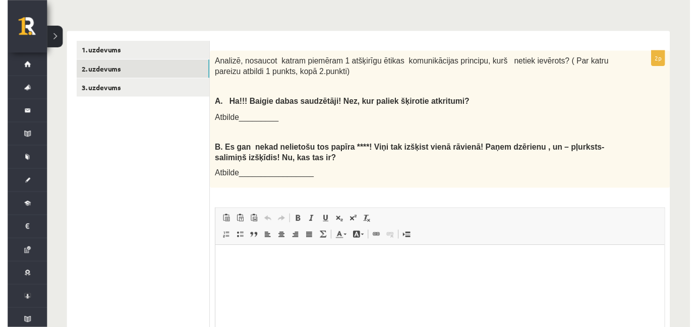
scroll to position [525, 0]
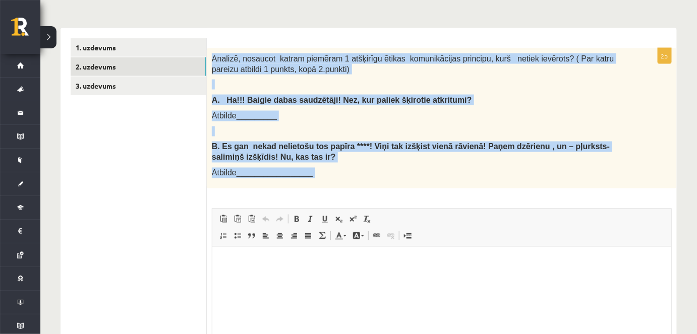
drag, startPoint x: 210, startPoint y: 53, endPoint x: 272, endPoint y: 187, distance: 147.9
click at [272, 187] on div "2p Analizē, nosaucot katram piemēram 1 atšķirīgu ētikas komunikācijas principu,…" at bounding box center [442, 233] width 470 height 370
click at [371, 96] on span "A. Ha!!! Baigie dabas saudzētāji! Nez, kur paliek šķirotie atkritumi?" at bounding box center [342, 100] width 260 height 9
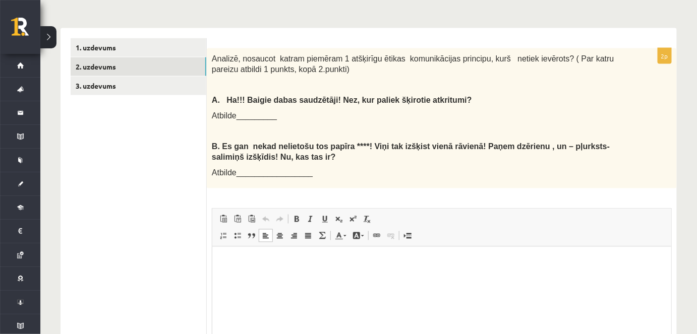
click at [230, 261] on p "Bagātinātā teksta redaktors, wiswyg-editor-user-answer-47433846812100" at bounding box center [441, 262] width 438 height 11
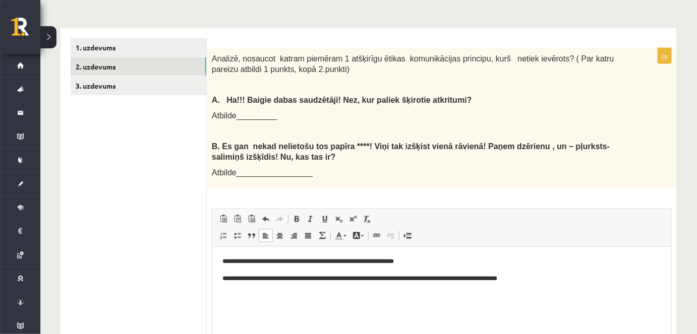
click at [419, 265] on p "**********" at bounding box center [441, 262] width 439 height 11
click at [123, 82] on link "3. uzdevums" at bounding box center [139, 86] width 136 height 19
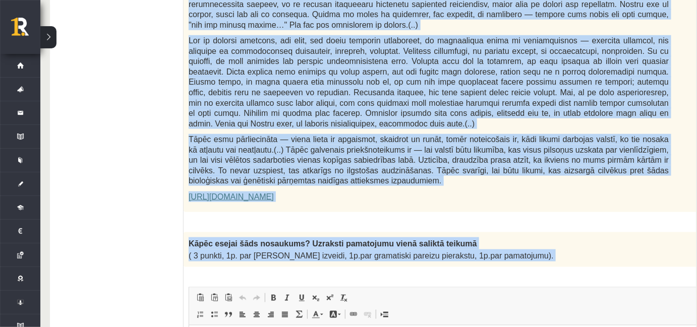
scroll to position [872, 10]
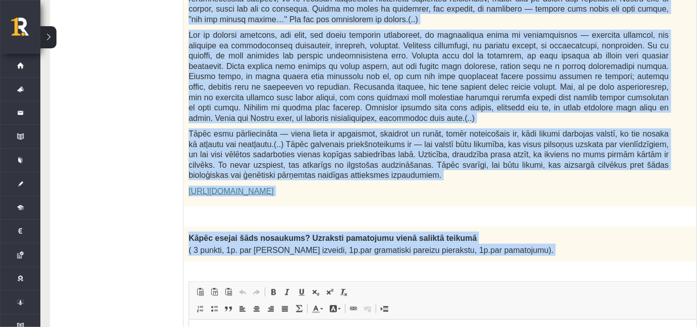
drag, startPoint x: 190, startPoint y: 59, endPoint x: 507, endPoint y: 205, distance: 348.7
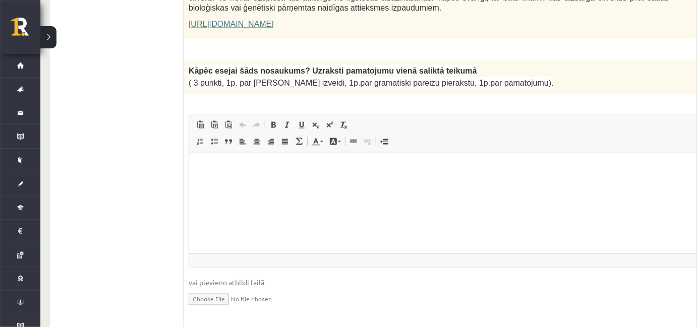
scroll to position [1042, 10]
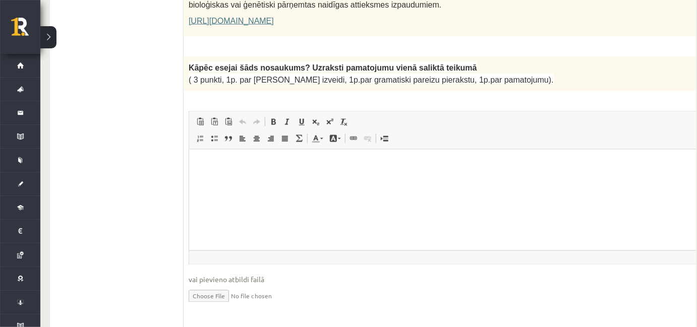
click at [299, 175] on html at bounding box center [452, 164] width 529 height 31
click at [385, 165] on p "**********" at bounding box center [440, 164] width 482 height 11
click at [409, 163] on p "**********" at bounding box center [440, 164] width 482 height 11
click at [638, 163] on p "**********" at bounding box center [440, 164] width 482 height 11
click at [659, 165] on p "**********" at bounding box center [440, 164] width 482 height 11
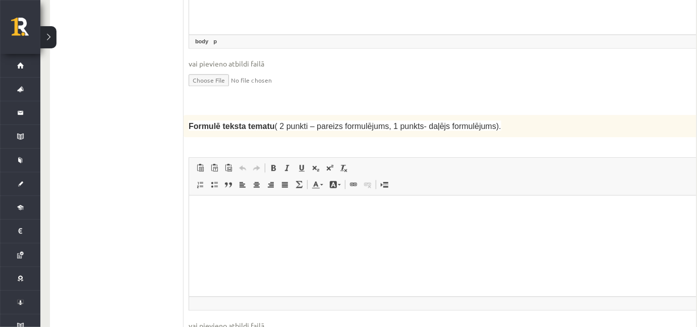
scroll to position [1258, 10]
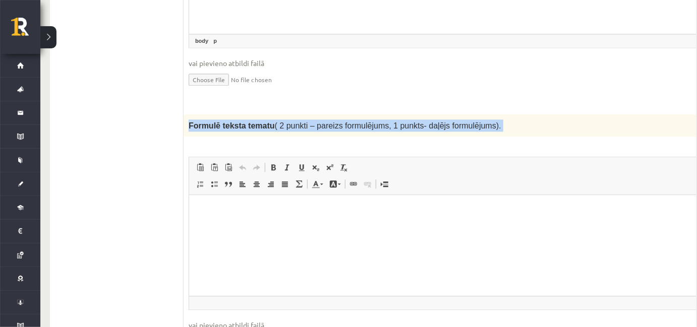
drag, startPoint x: 186, startPoint y: 97, endPoint x: 523, endPoint y: 113, distance: 337.6
click at [523, 114] on div "2p Formulē teksta tematu ( 2 punkti – pareizs formulējums, 1 punkts- daļējs for…" at bounding box center [453, 240] width 540 height 252
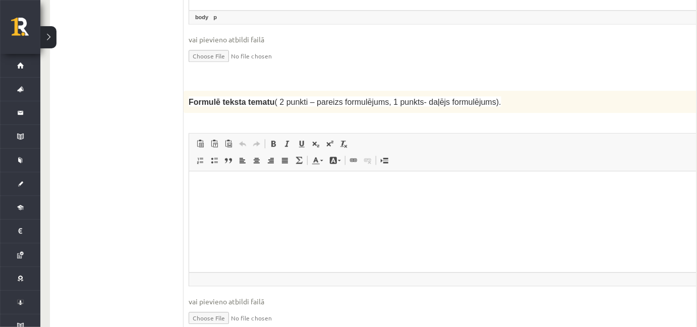
scroll to position [1282, 10]
click at [254, 201] on html at bounding box center [452, 186] width 529 height 31
click at [351, 183] on p "**********" at bounding box center [440, 186] width 482 height 11
click at [395, 183] on p "**********" at bounding box center [440, 186] width 482 height 11
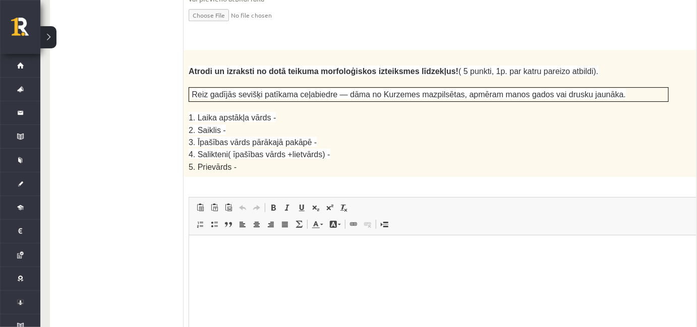
scroll to position [1585, 10]
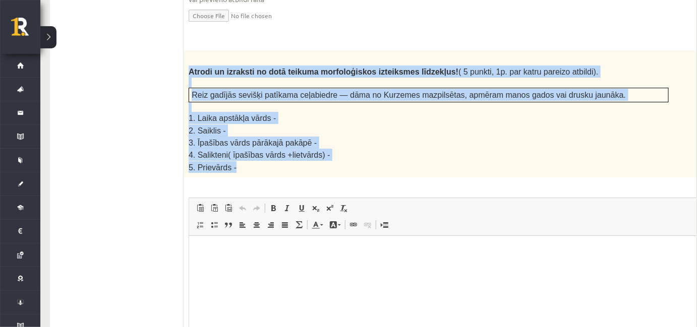
drag, startPoint x: 188, startPoint y: 44, endPoint x: 233, endPoint y: 133, distance: 99.4
click at [233, 133] on div "Atrodi un izraksti no dotā teikuma morfoloģiskos izteiksmes līdzekļus! ( 5 punk…" at bounding box center [453, 113] width 540 height 127
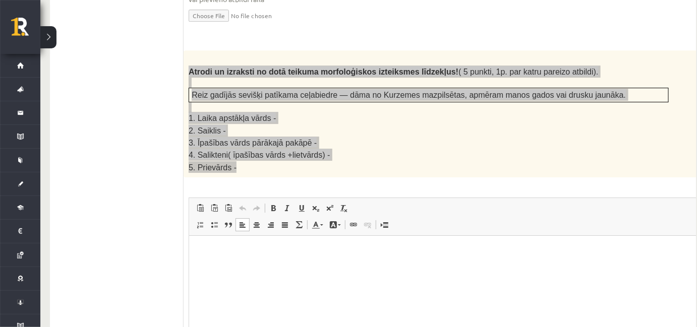
click at [240, 262] on html at bounding box center [452, 251] width 529 height 31
click at [240, 262] on body "******" at bounding box center [453, 259] width 509 height 27
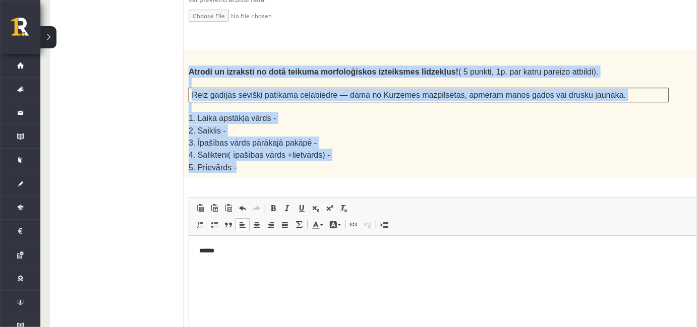
click at [360, 124] on p "2. Saiklis -" at bounding box center [428, 130] width 480 height 12
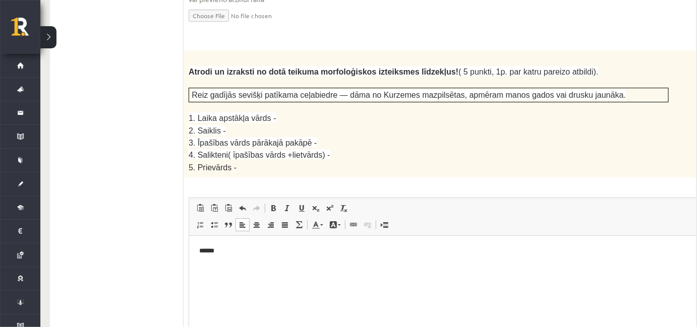
click at [227, 250] on p "******" at bounding box center [440, 251] width 482 height 11
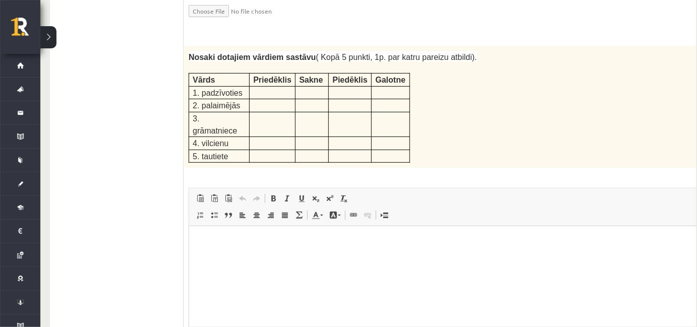
scroll to position [1956, 10]
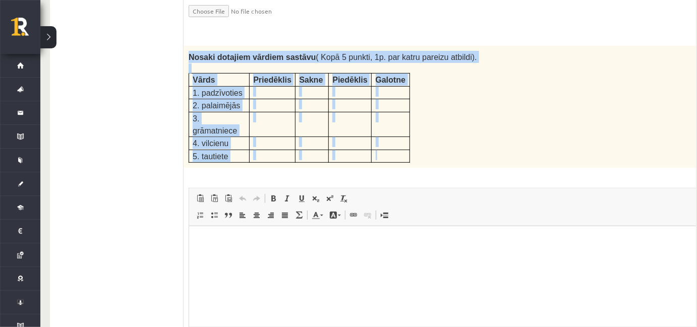
drag, startPoint x: 186, startPoint y: 20, endPoint x: 398, endPoint y: 100, distance: 226.2
click at [398, 100] on div "Nosaki dotajiem vārdiem sastāvu ( Kopā 5 punkti, 1p. par katru pareizu atbildi)…" at bounding box center [453, 106] width 540 height 122
click at [273, 86] on p at bounding box center [272, 91] width 38 height 10
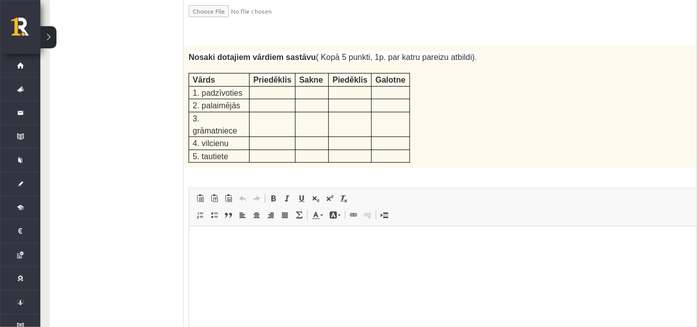
click at [216, 236] on p "Bagātinātā teksta redaktors, wiswyg-editor-user-answer-47433916918380" at bounding box center [453, 240] width 509 height 11
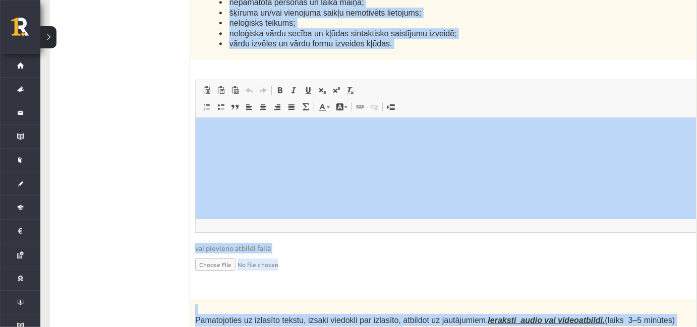
scroll to position [2864, 10]
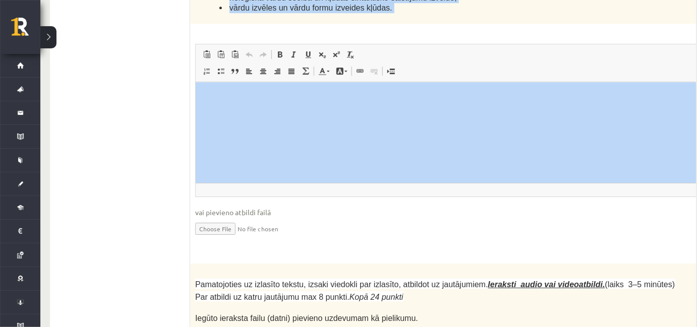
drag, startPoint x: 388, startPoint y: 221, endPoint x: 455, endPoint y: 154, distance: 94.8
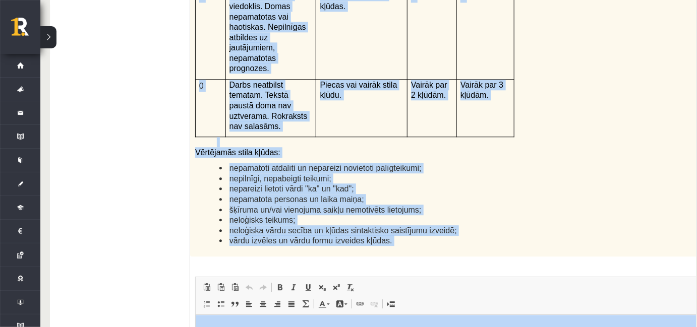
scroll to position [2625, 10]
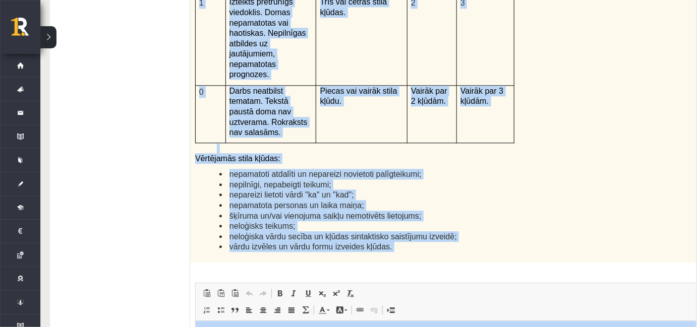
click at [388, 200] on li "nepamatota personas un laika maiņa;" at bounding box center [447, 205] width 456 height 11
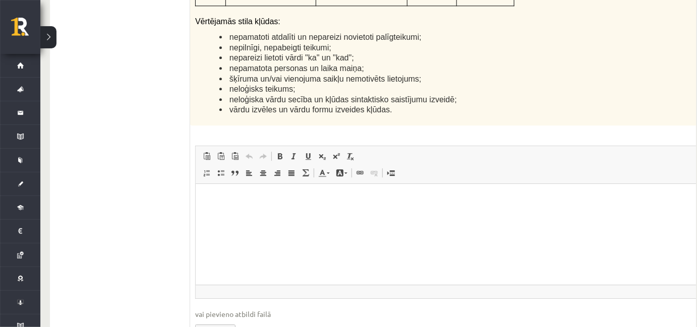
scroll to position [2780, 10]
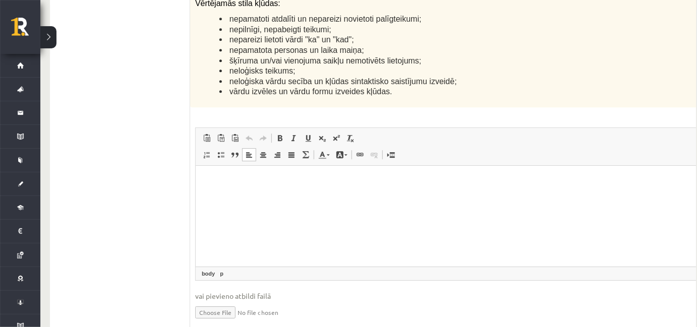
click at [300, 184] on p "Bagātinātā teksta redaktors, wiswyg-editor-user-answer-47433951303600" at bounding box center [459, 180] width 509 height 11
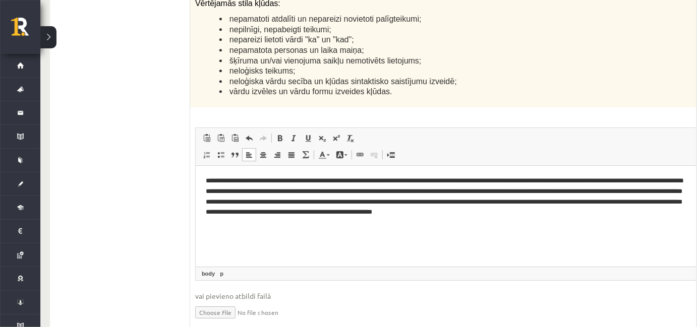
click at [640, 179] on p "**********" at bounding box center [446, 196] width 482 height 42
click at [642, 210] on p "**********" at bounding box center [446, 196] width 482 height 42
click at [628, 206] on p "**********" at bounding box center [446, 196] width 482 height 42
click at [635, 211] on p "**********" at bounding box center [446, 196] width 482 height 42
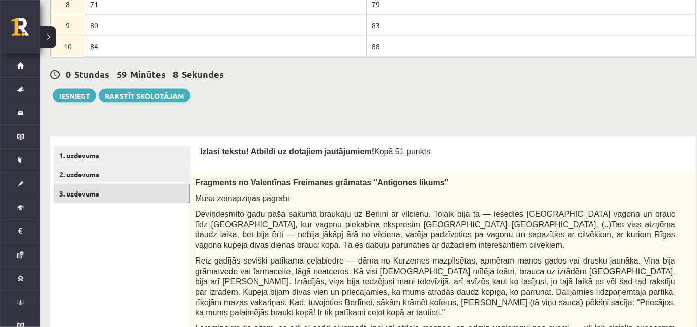
scroll to position [410, 10]
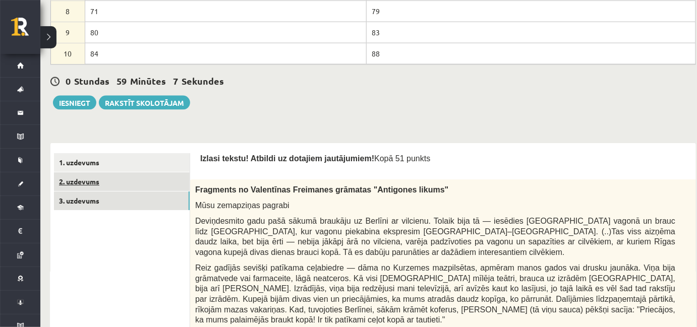
click at [117, 176] on link "2. uzdevums" at bounding box center [122, 181] width 136 height 19
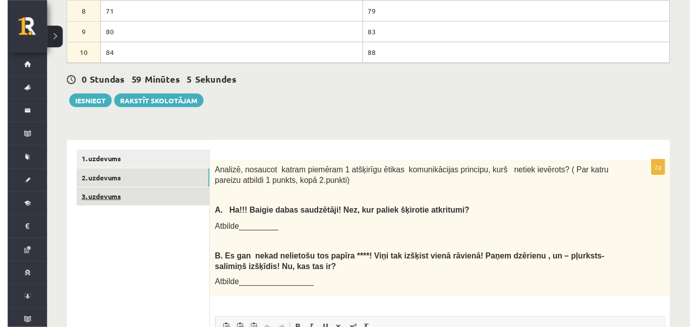
scroll to position [0, 0]
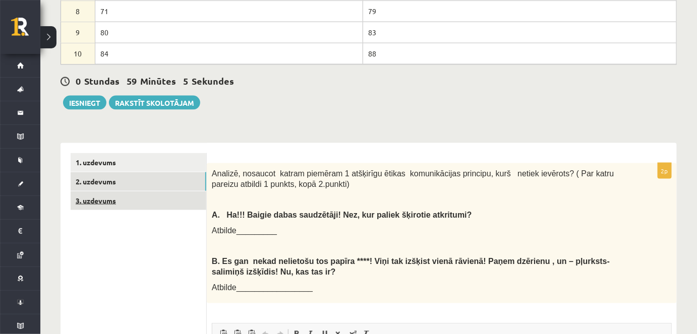
click at [115, 195] on link "3. uzdevums" at bounding box center [139, 201] width 136 height 19
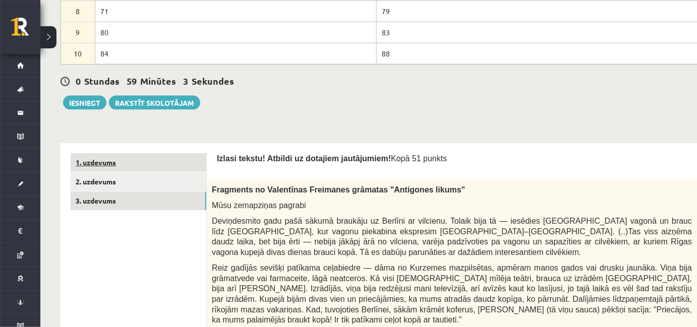
click at [145, 156] on link "1. uzdevums" at bounding box center [139, 162] width 136 height 19
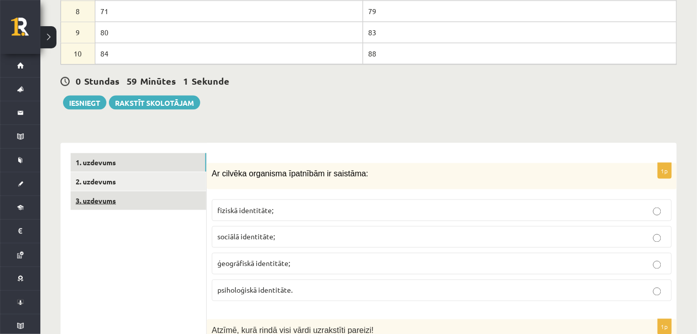
click at [141, 199] on link "3. uzdevums" at bounding box center [139, 201] width 136 height 19
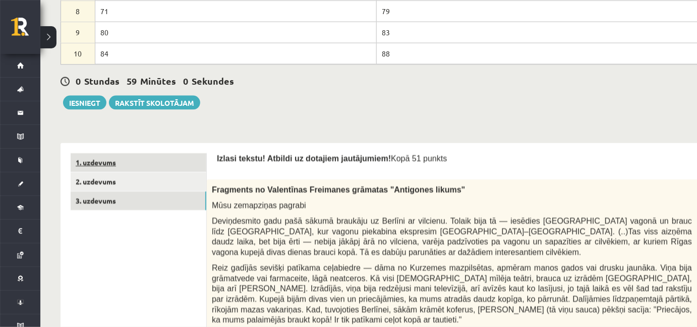
click at [144, 156] on link "1. uzdevums" at bounding box center [139, 162] width 136 height 19
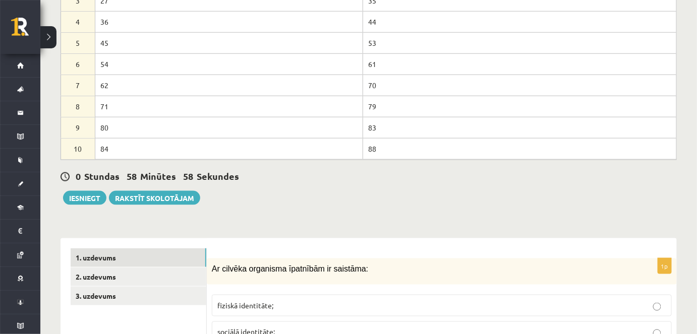
scroll to position [313, 0]
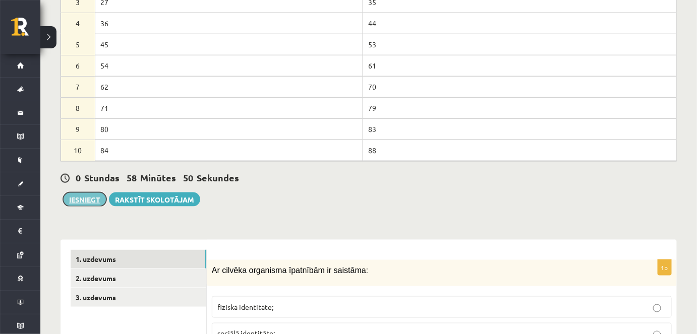
click at [94, 197] on button "Iesniegt" at bounding box center [84, 200] width 43 height 14
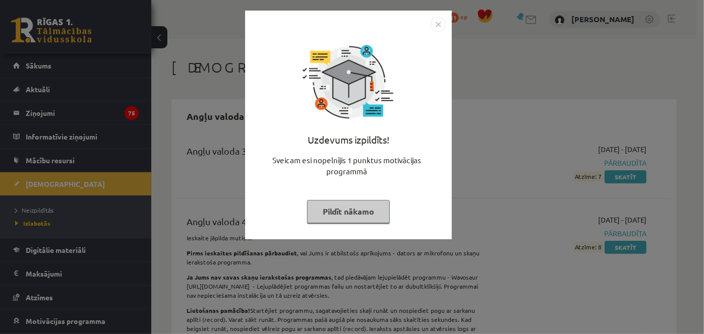
click at [317, 213] on button "Pildīt nākamo" at bounding box center [348, 211] width 83 height 23
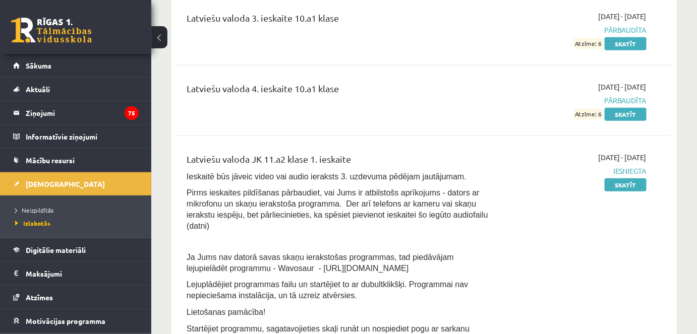
scroll to position [3973, 0]
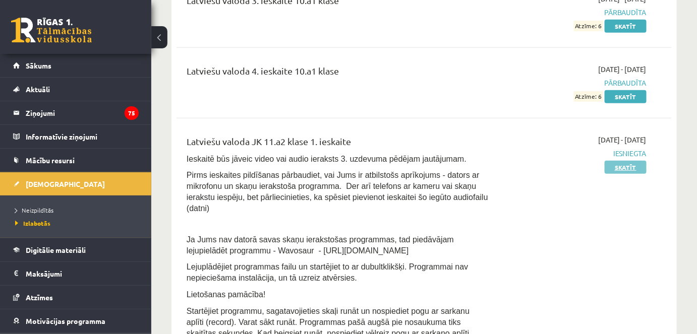
click at [619, 161] on link "Skatīt" at bounding box center [625, 167] width 42 height 13
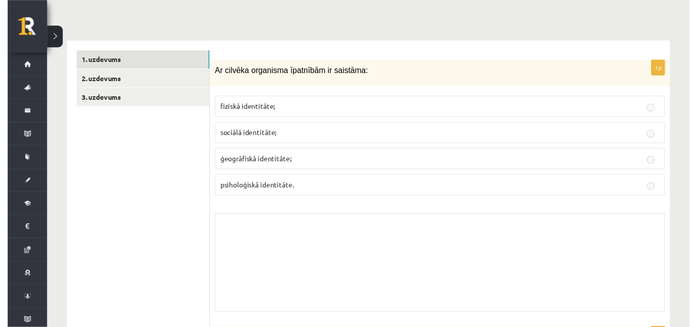
scroll to position [258, 0]
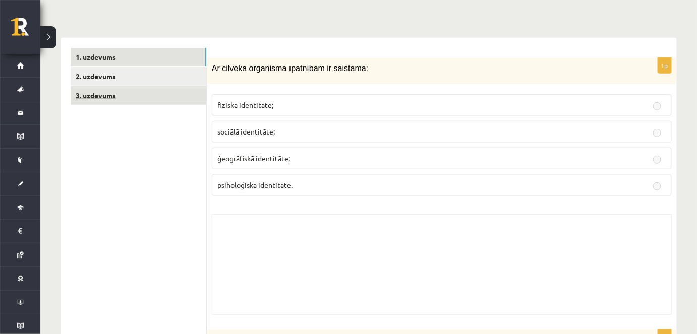
click at [141, 93] on link "3. uzdevums" at bounding box center [139, 95] width 136 height 19
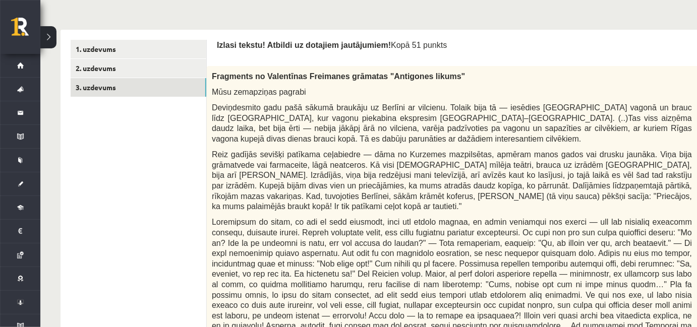
scroll to position [0, 0]
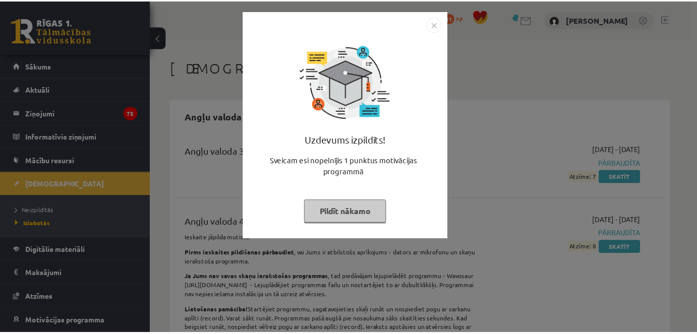
scroll to position [3973, 0]
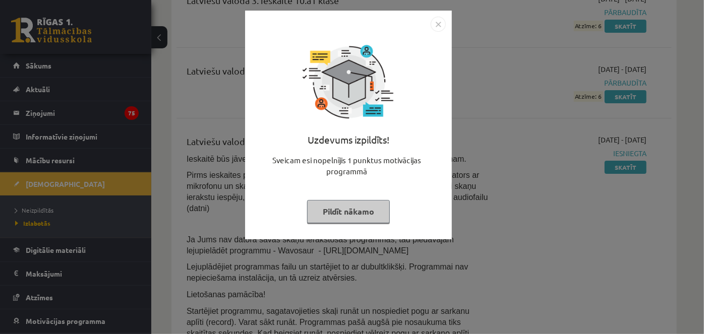
click at [345, 215] on button "Pildīt nākamo" at bounding box center [348, 211] width 83 height 23
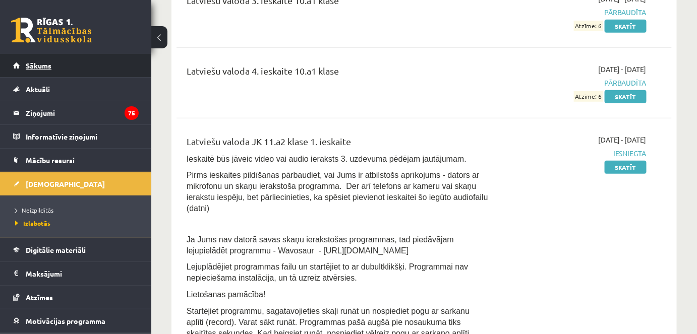
click at [119, 57] on link "Sākums" at bounding box center [75, 65] width 125 height 23
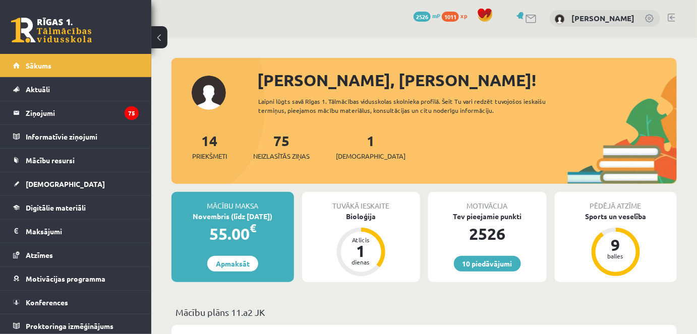
scroll to position [1, 0]
